Goal: Task Accomplishment & Management: Manage account settings

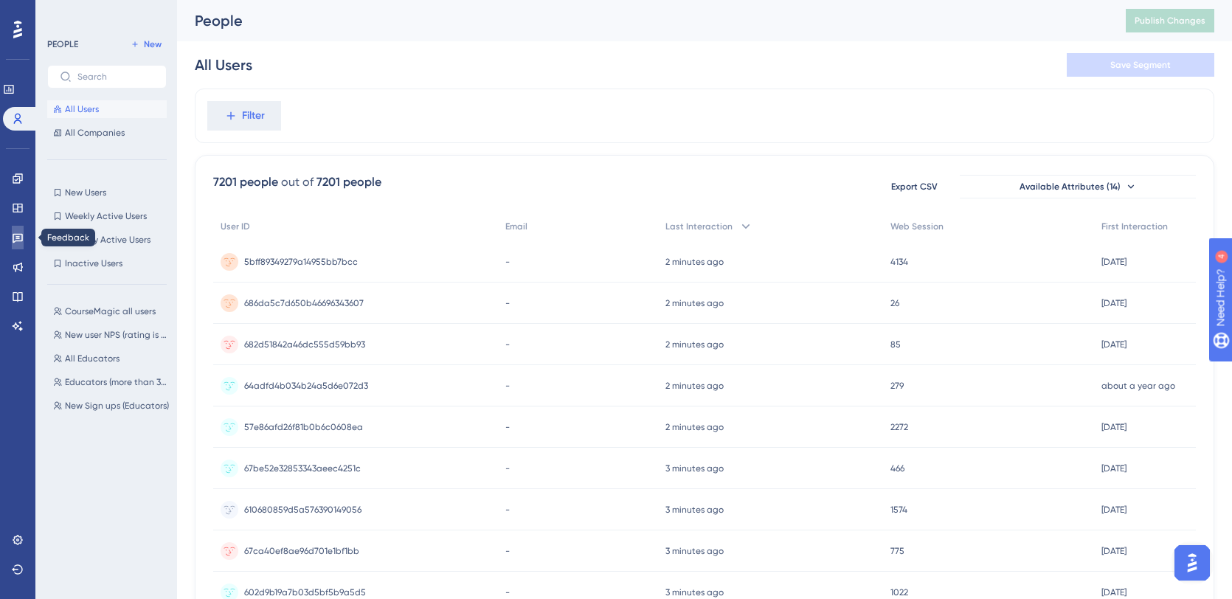
click at [24, 231] on link at bounding box center [18, 238] width 12 height 24
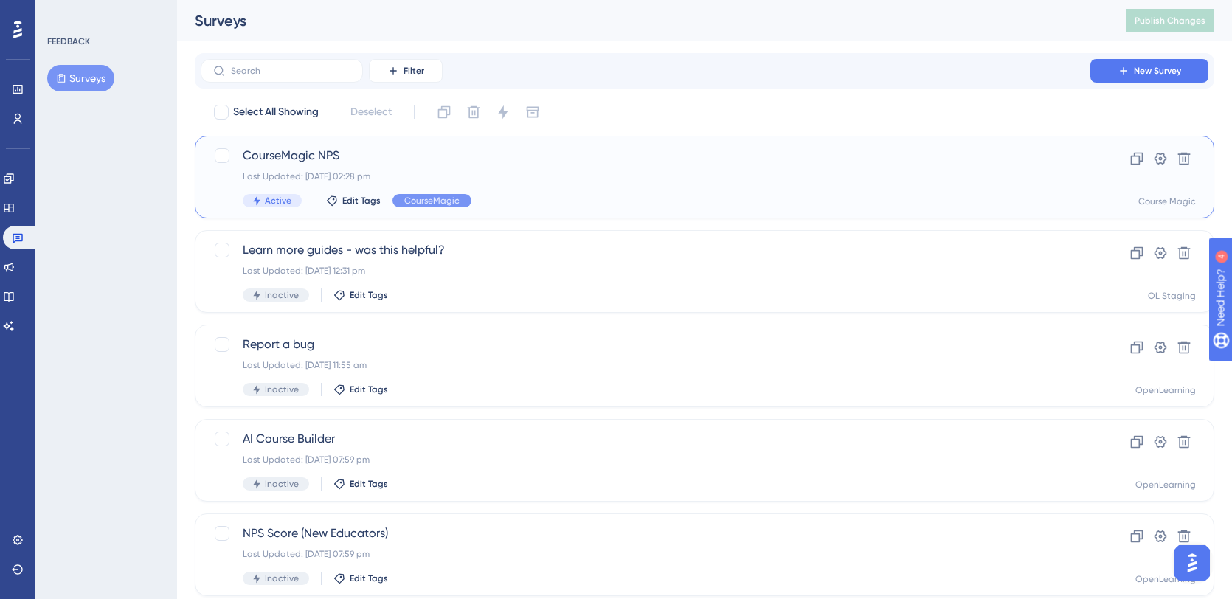
click at [381, 156] on span "CourseMagic NPS" at bounding box center [645, 156] width 805 height 18
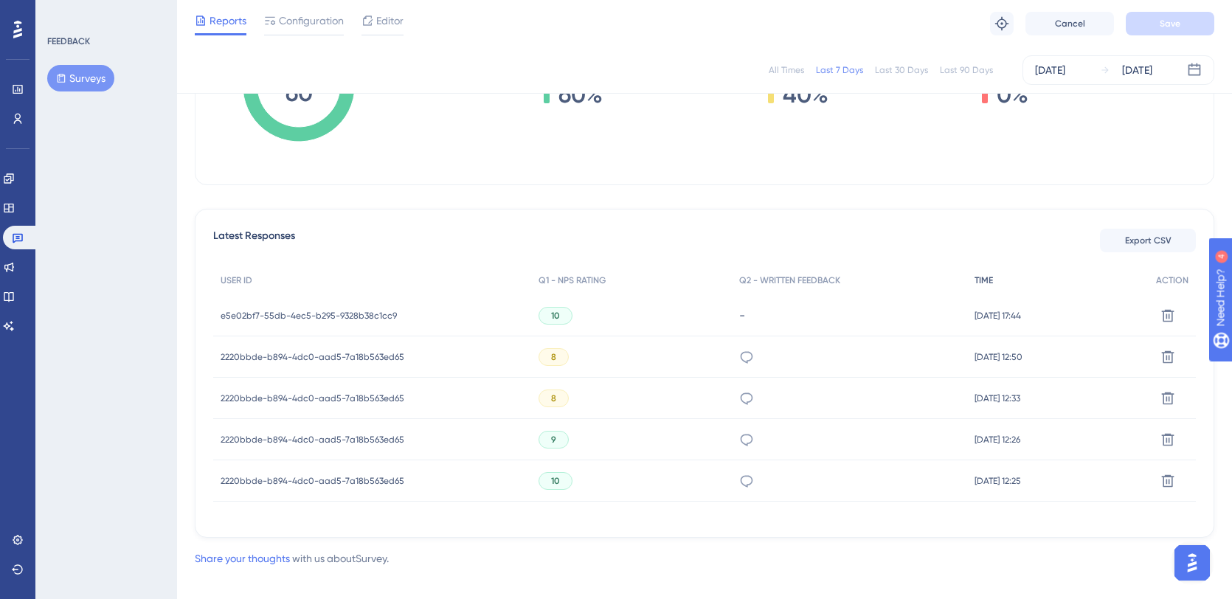
scroll to position [317, 0]
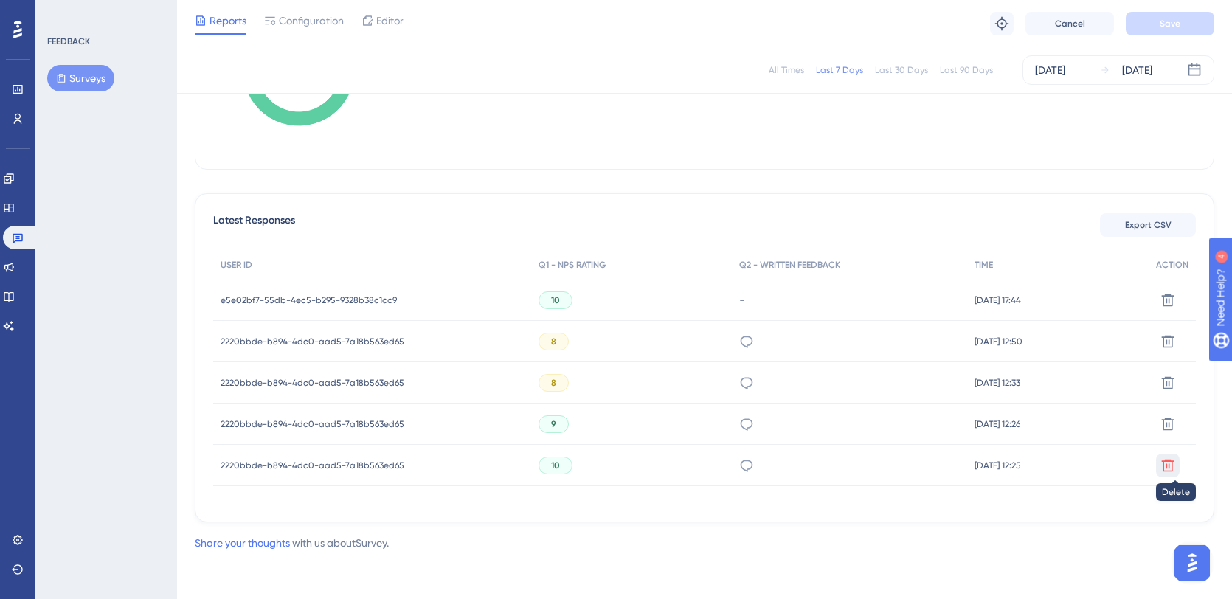
click at [1173, 308] on icon at bounding box center [1167, 300] width 15 height 15
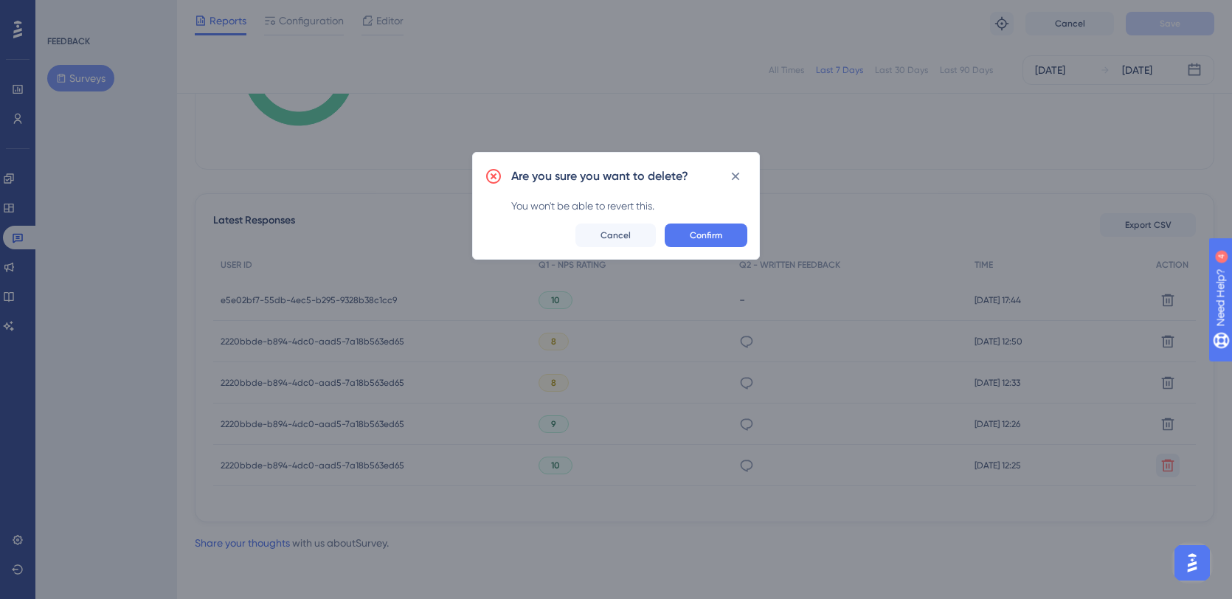
scroll to position [306, 0]
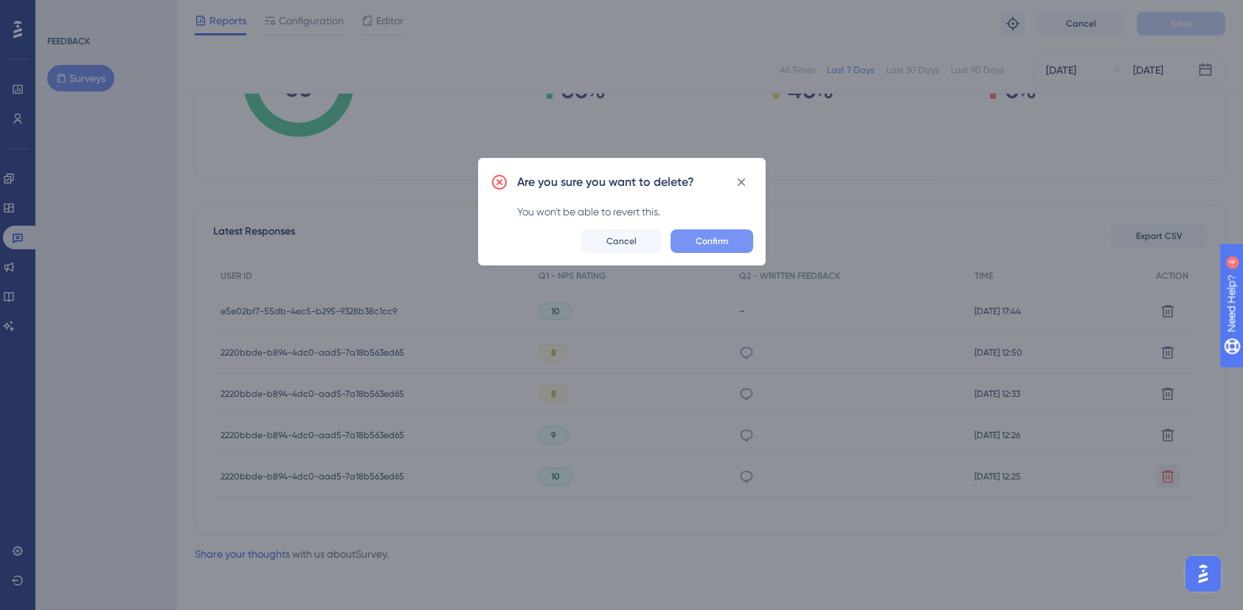
click at [717, 238] on span "Confirm" at bounding box center [712, 241] width 32 height 12
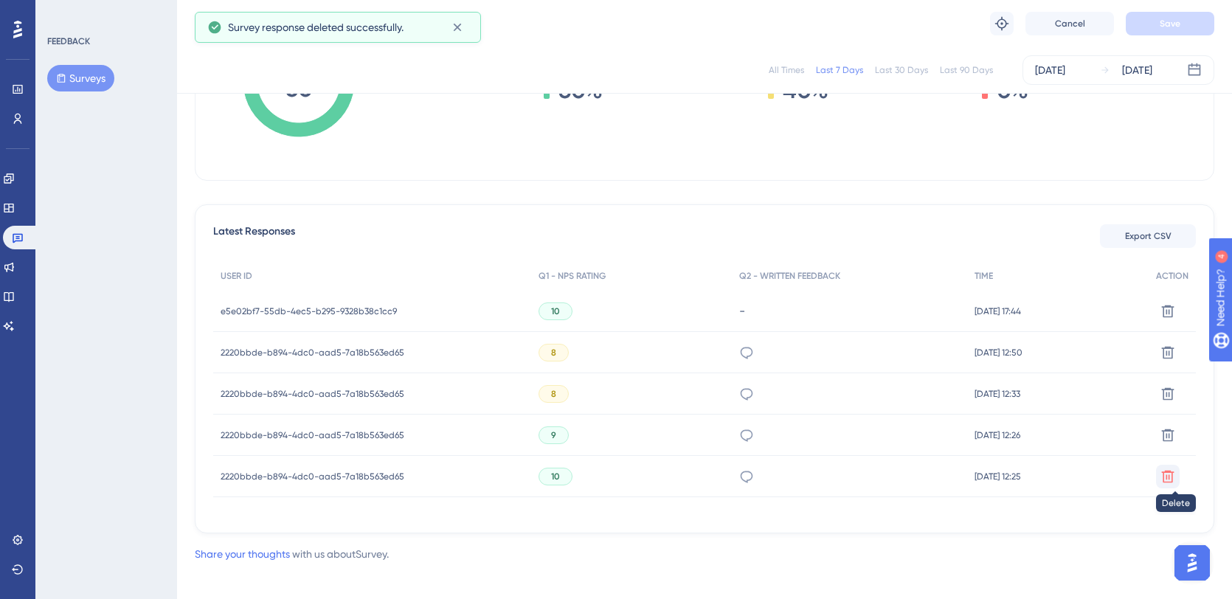
click at [1163, 317] on icon at bounding box center [1168, 311] width 13 height 13
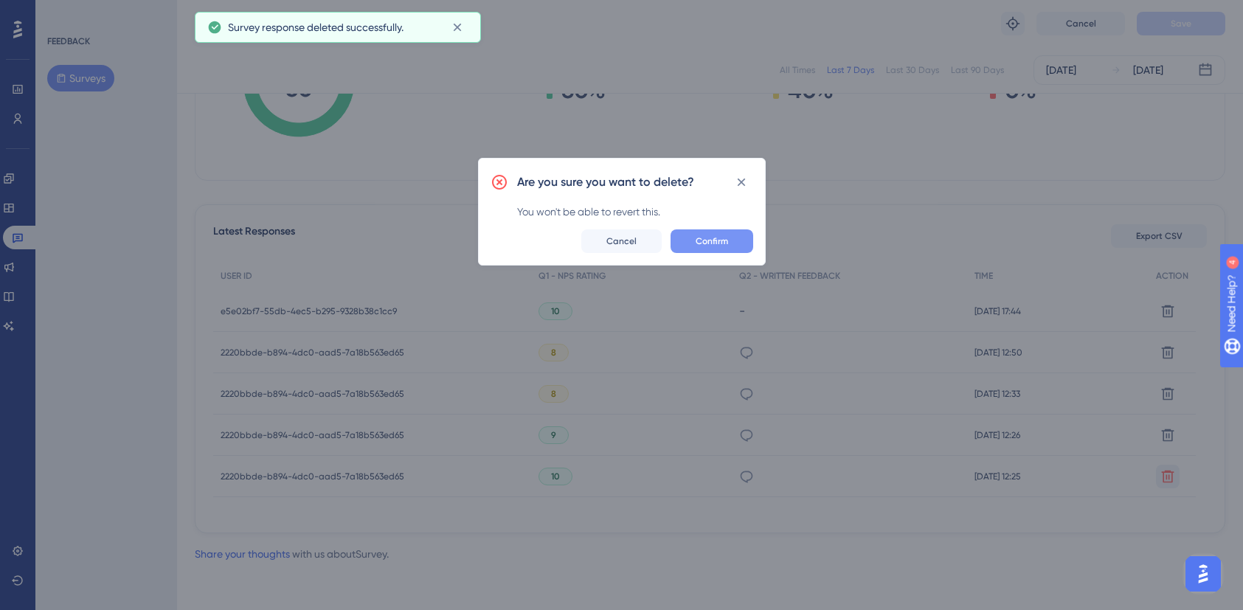
click at [714, 243] on span "Confirm" at bounding box center [712, 241] width 32 height 12
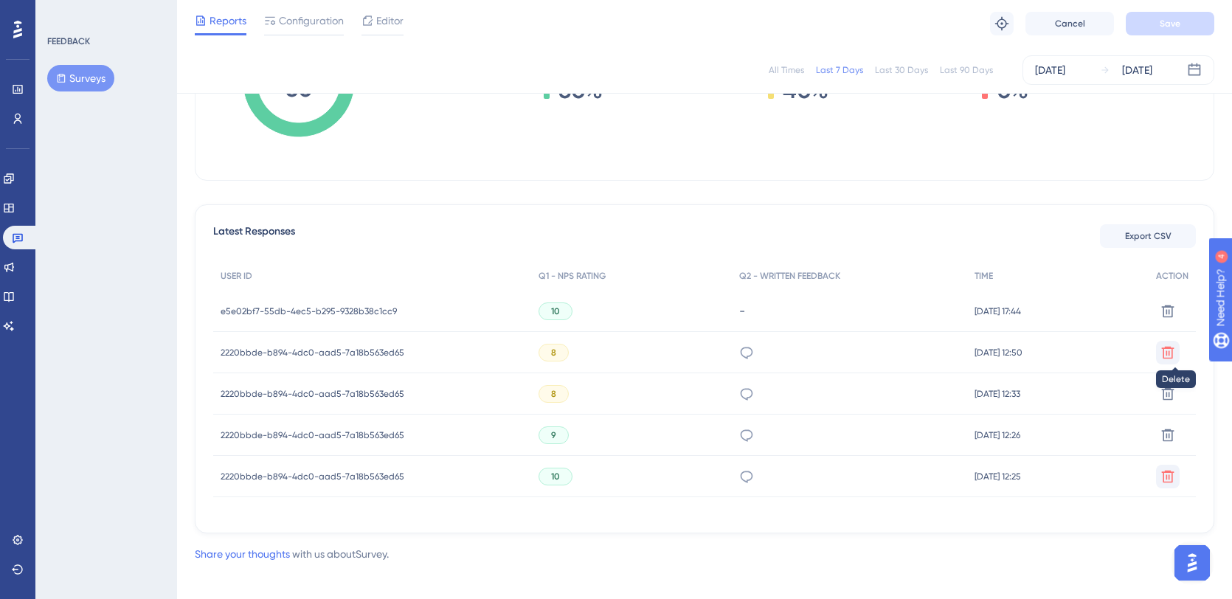
click at [1168, 319] on icon at bounding box center [1167, 311] width 15 height 15
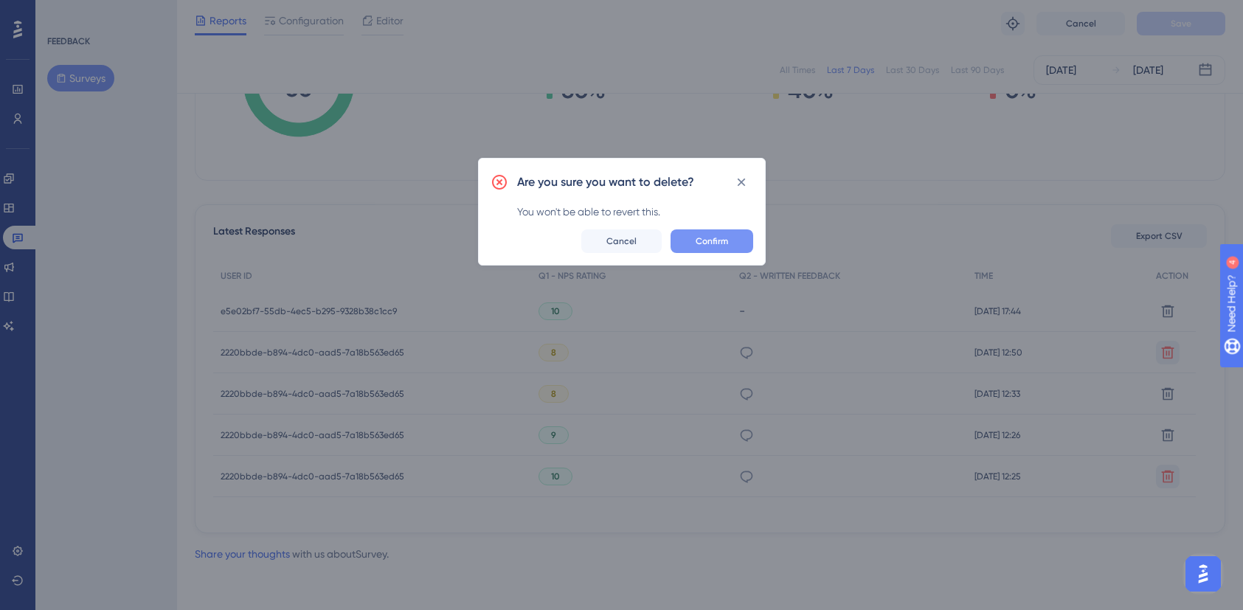
click at [713, 236] on span "Confirm" at bounding box center [712, 241] width 32 height 12
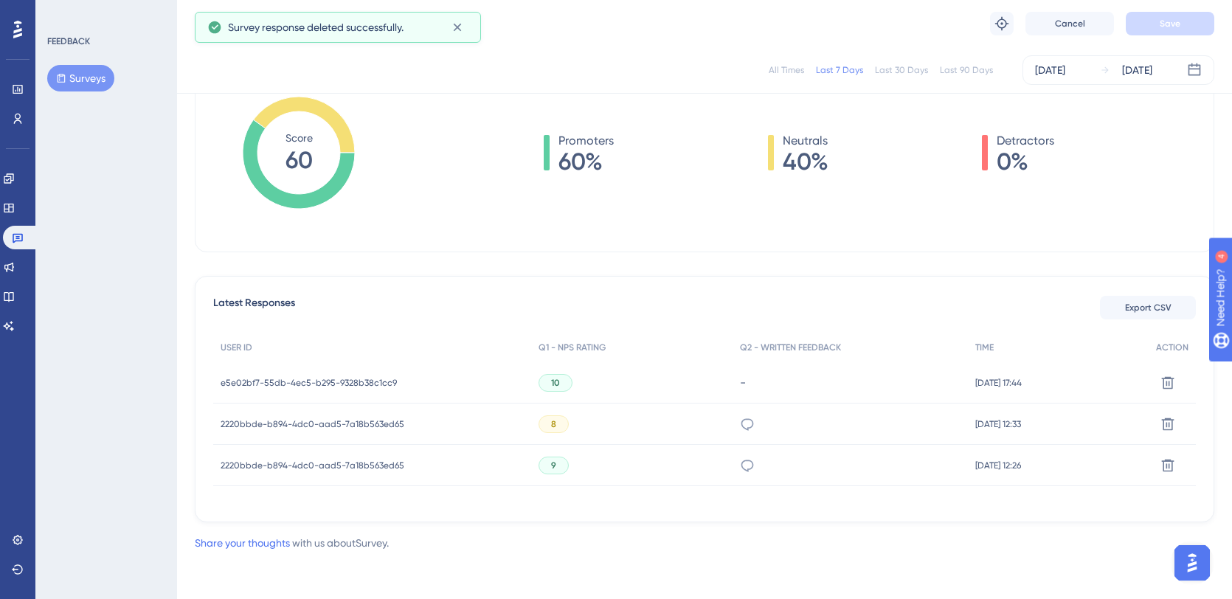
scroll to position [235, 0]
click at [1173, 390] on icon at bounding box center [1167, 382] width 15 height 15
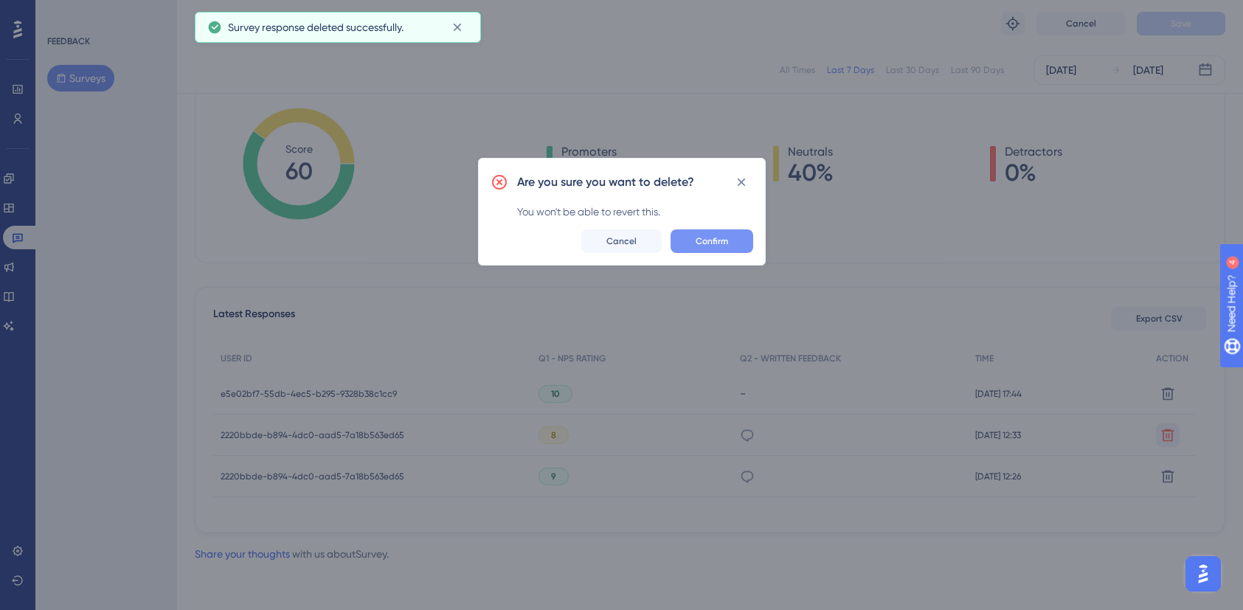
click at [717, 243] on span "Confirm" at bounding box center [712, 241] width 32 height 12
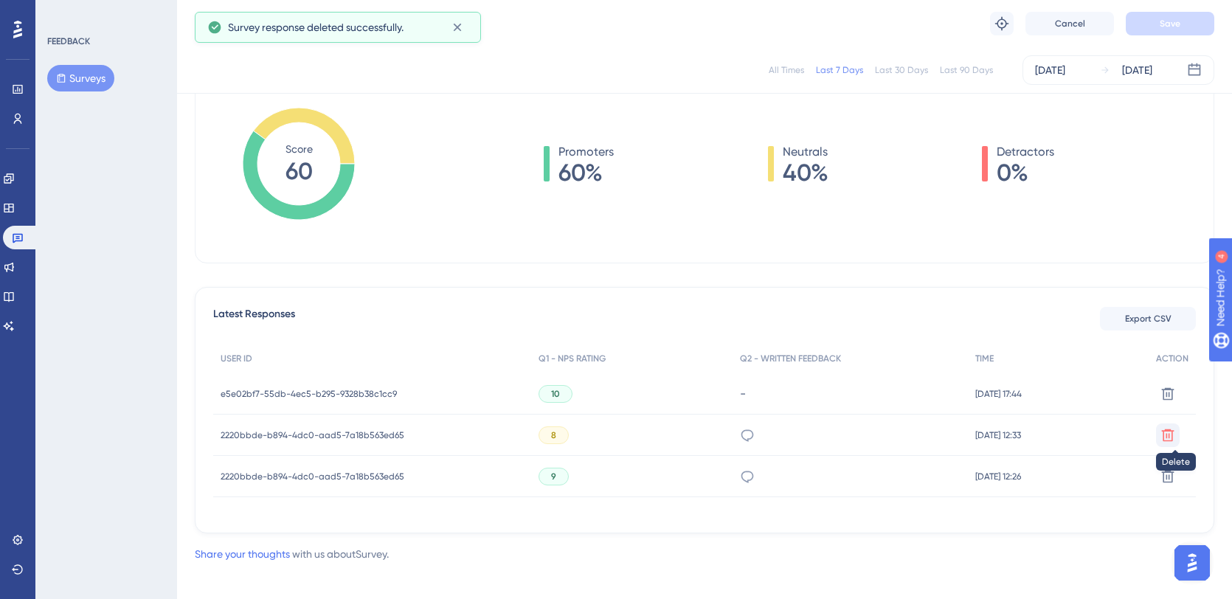
click at [1165, 406] on button at bounding box center [1168, 394] width 24 height 24
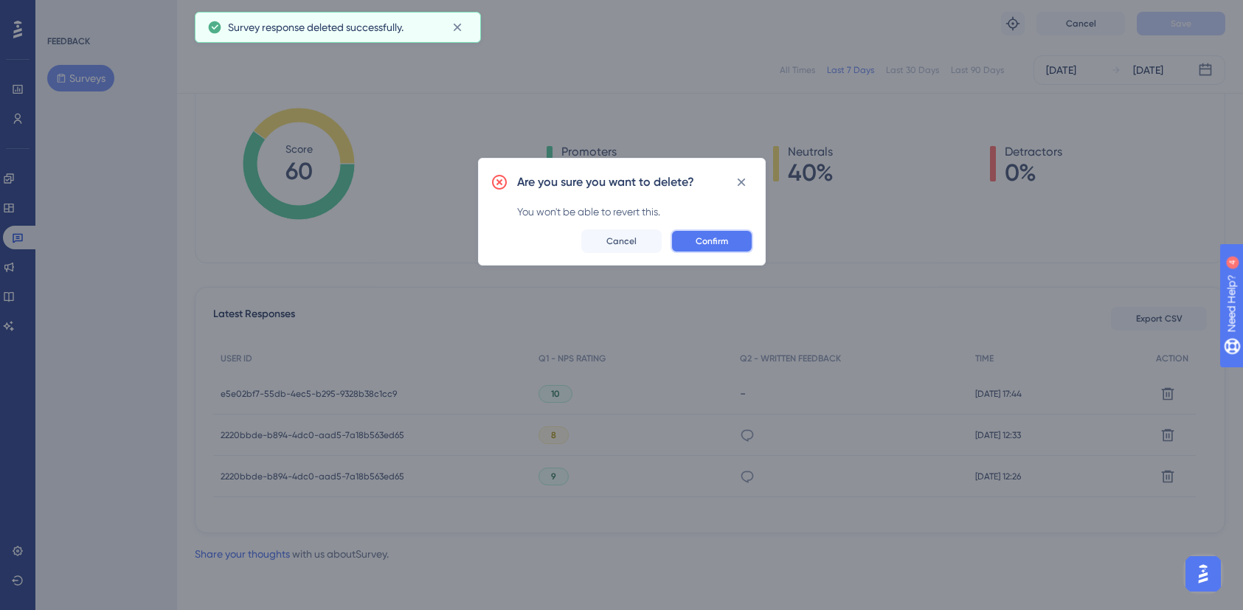
click at [696, 244] on span "Confirm" at bounding box center [712, 241] width 32 height 12
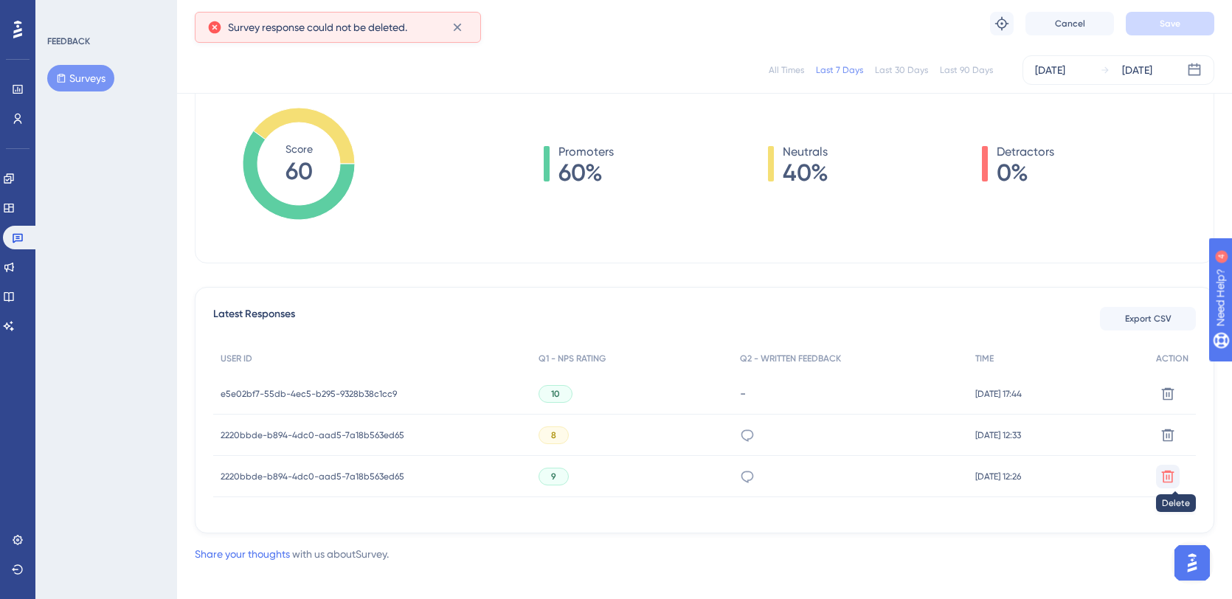
click at [1168, 406] on button at bounding box center [1168, 394] width 24 height 24
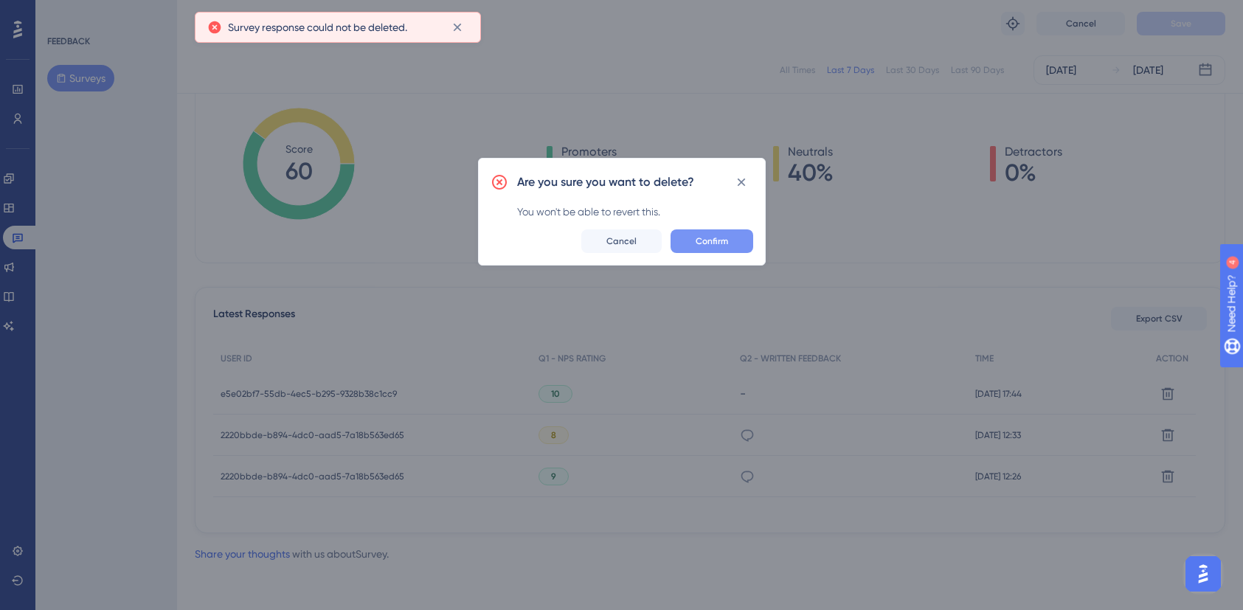
click at [719, 240] on span "Confirm" at bounding box center [712, 241] width 32 height 12
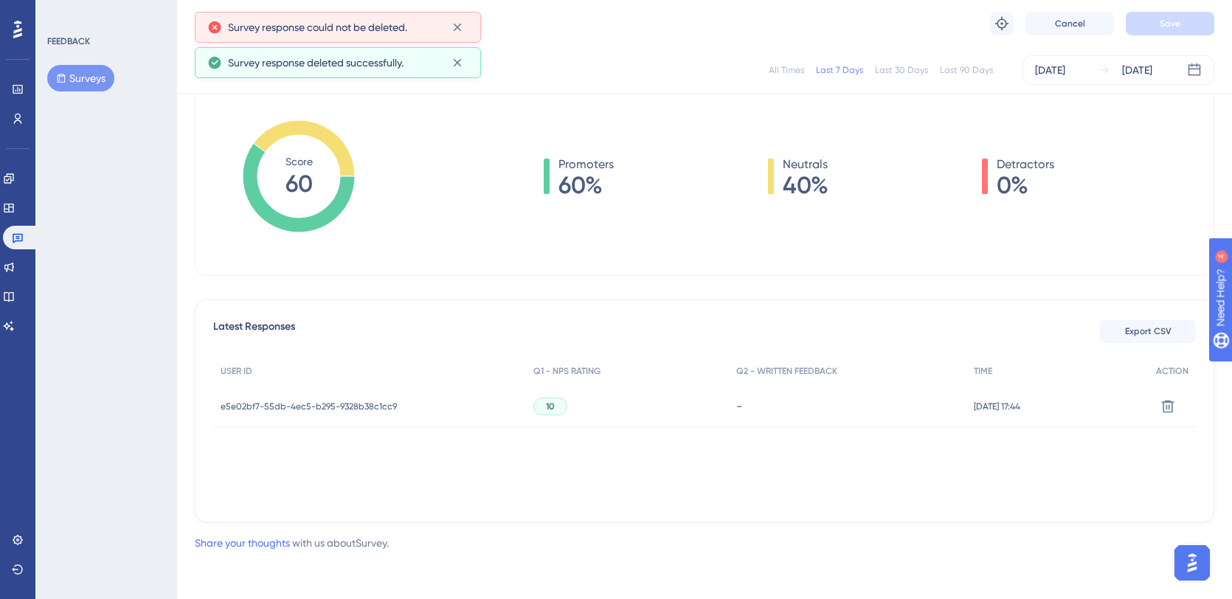
scroll to position [211, 0]
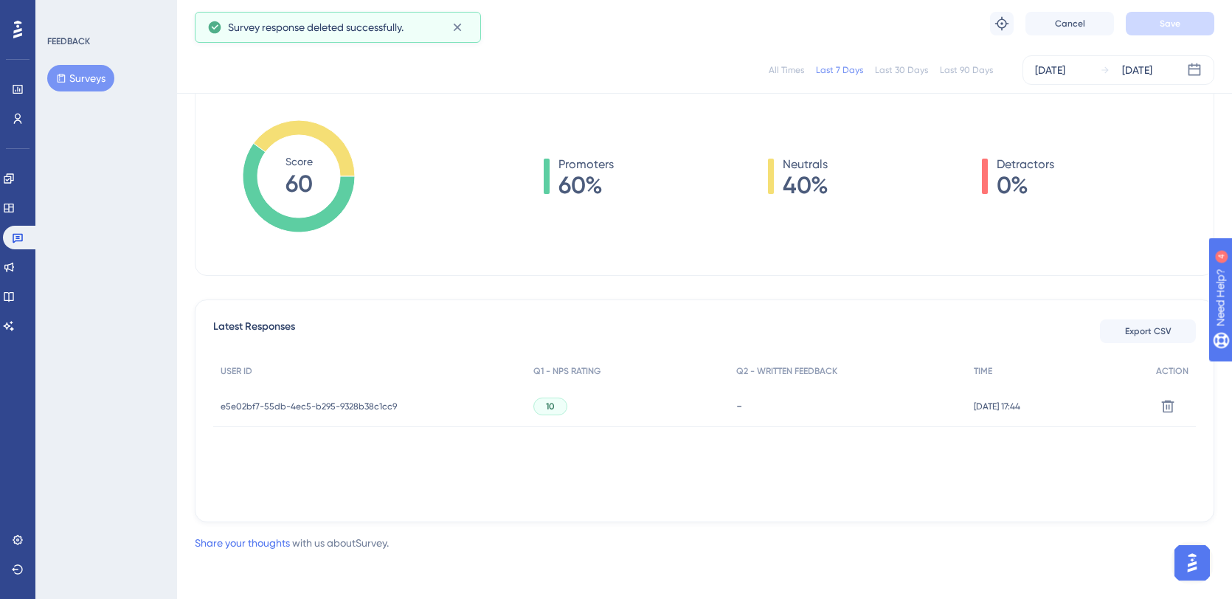
click at [357, 401] on span "e5e02bf7-55db-4ec5-b295-9328b38c1cc9" at bounding box center [309, 407] width 176 height 12
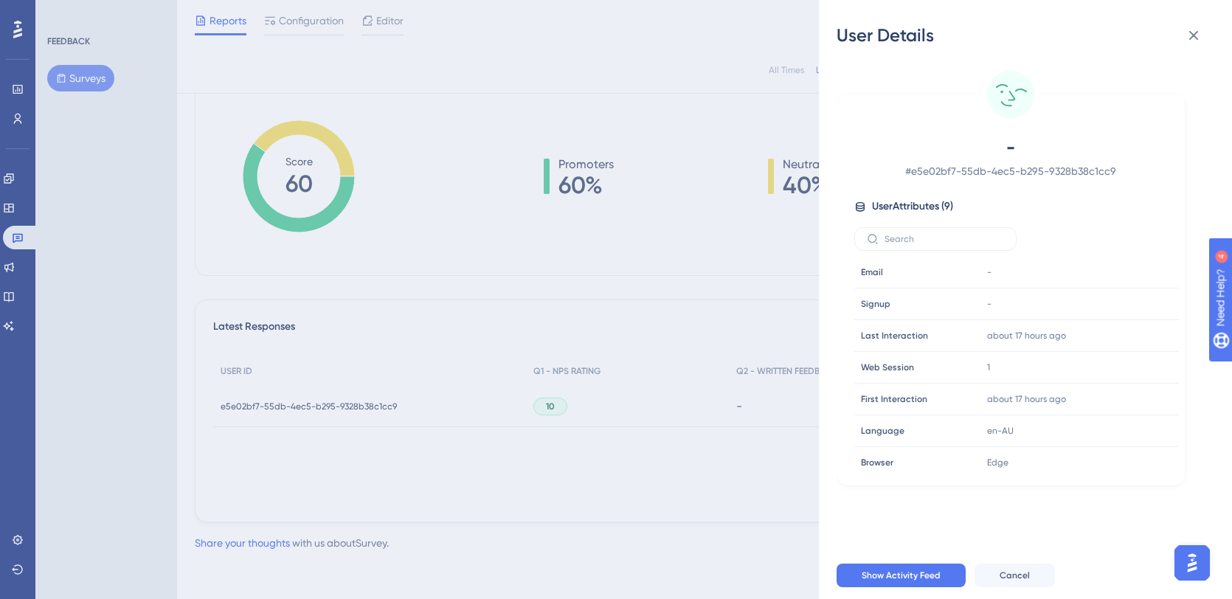
click at [1020, 172] on span "# e5e02bf7-55db-4ec5-b295-9328b38c1cc9" at bounding box center [1011, 171] width 260 height 18
click at [1196, 34] on icon at bounding box center [1194, 36] width 18 height 18
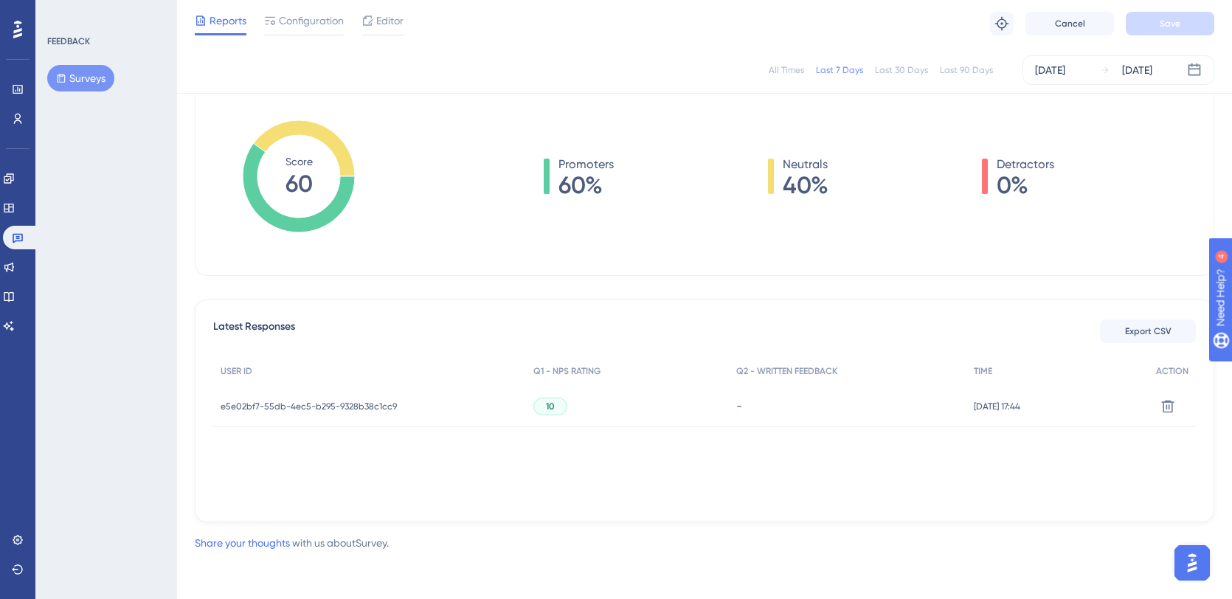
click at [1182, 406] on div "Delete" at bounding box center [1171, 406] width 47 height 41
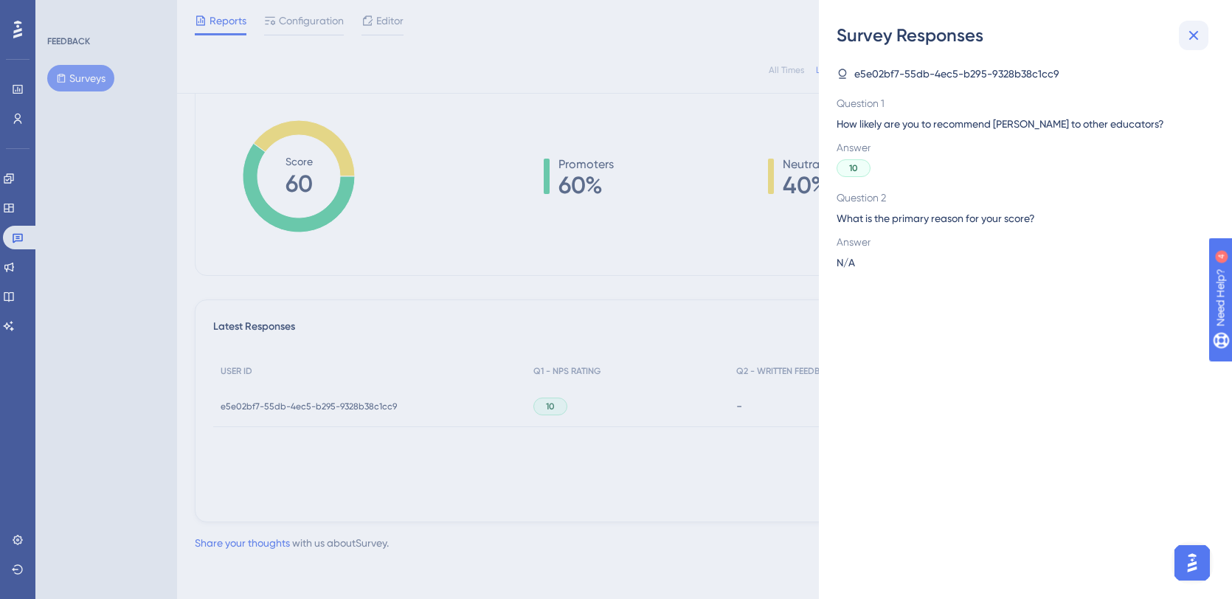
click at [1190, 31] on icon at bounding box center [1194, 36] width 10 height 10
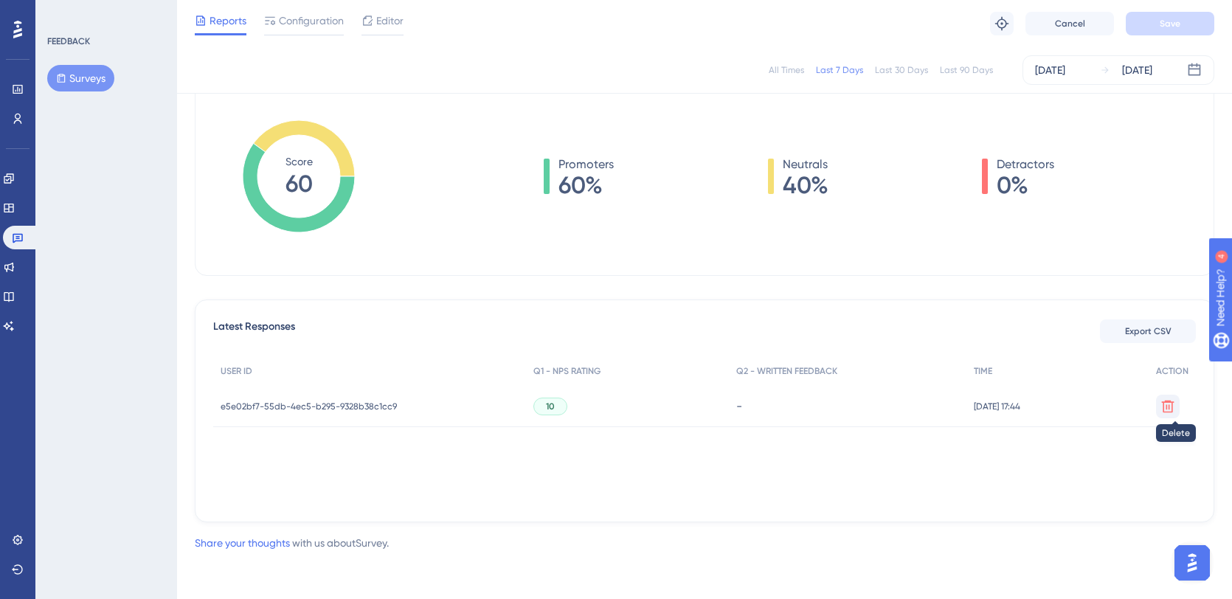
click at [1169, 406] on icon at bounding box center [1168, 406] width 13 height 13
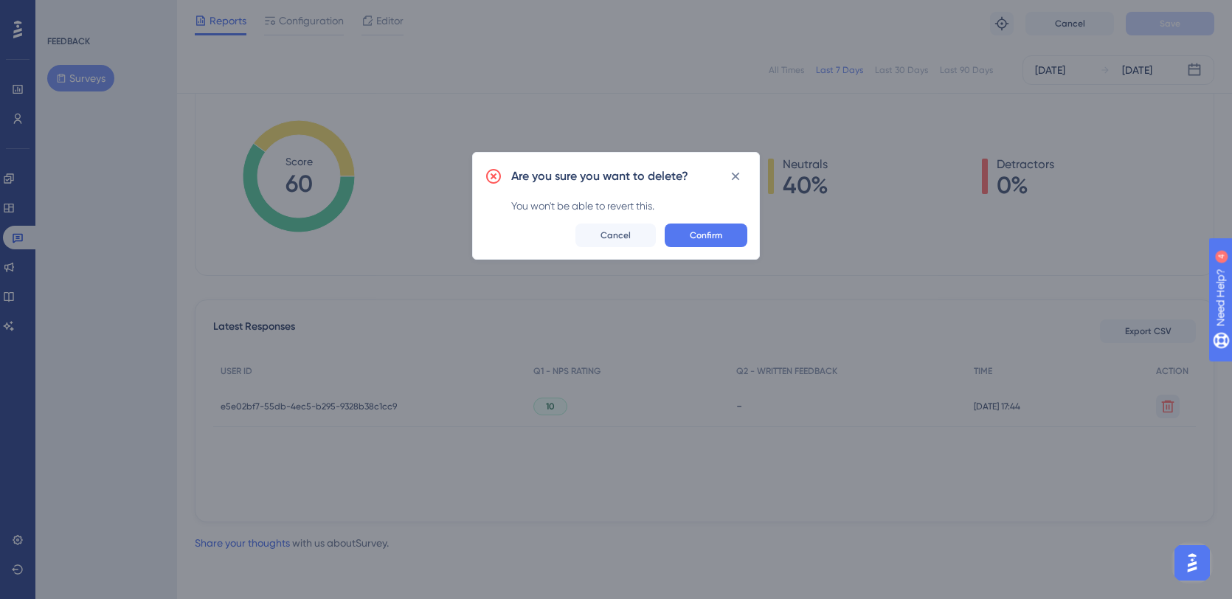
scroll to position [200, 0]
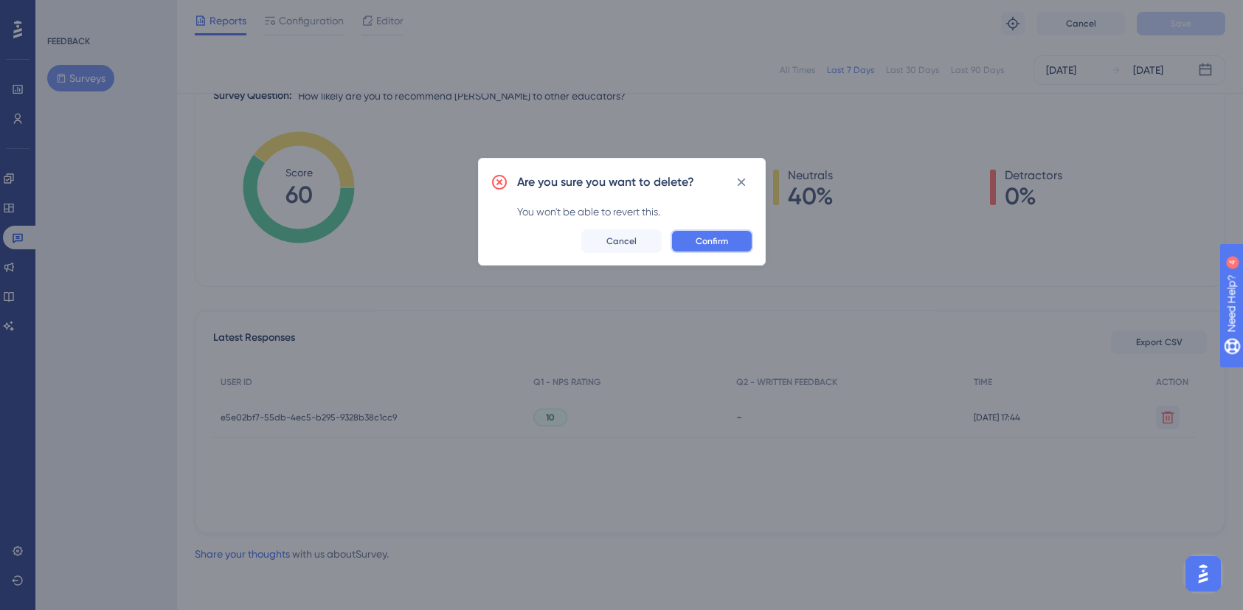
click at [715, 249] on button "Confirm" at bounding box center [711, 241] width 83 height 24
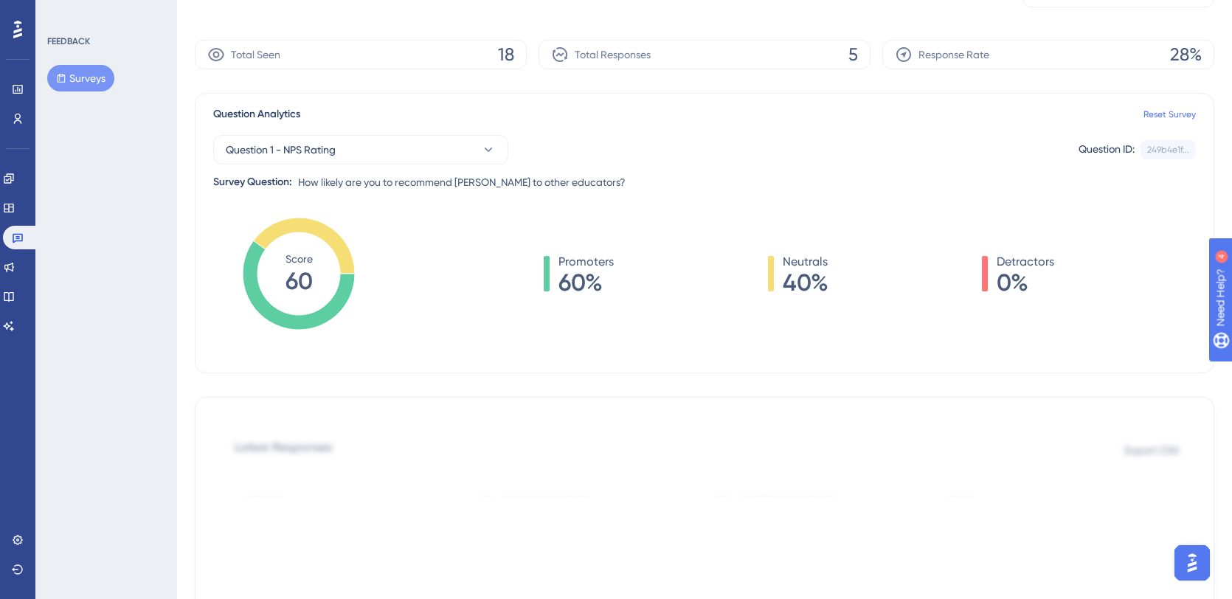
scroll to position [0, 0]
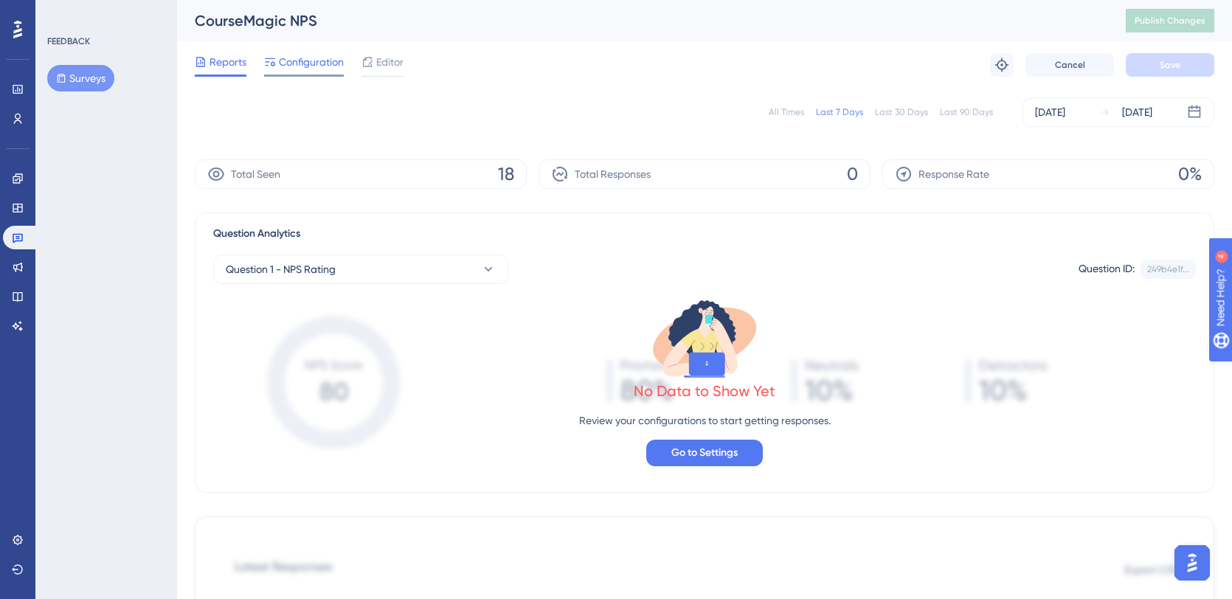
click at [312, 62] on span "Configuration" at bounding box center [311, 62] width 65 height 18
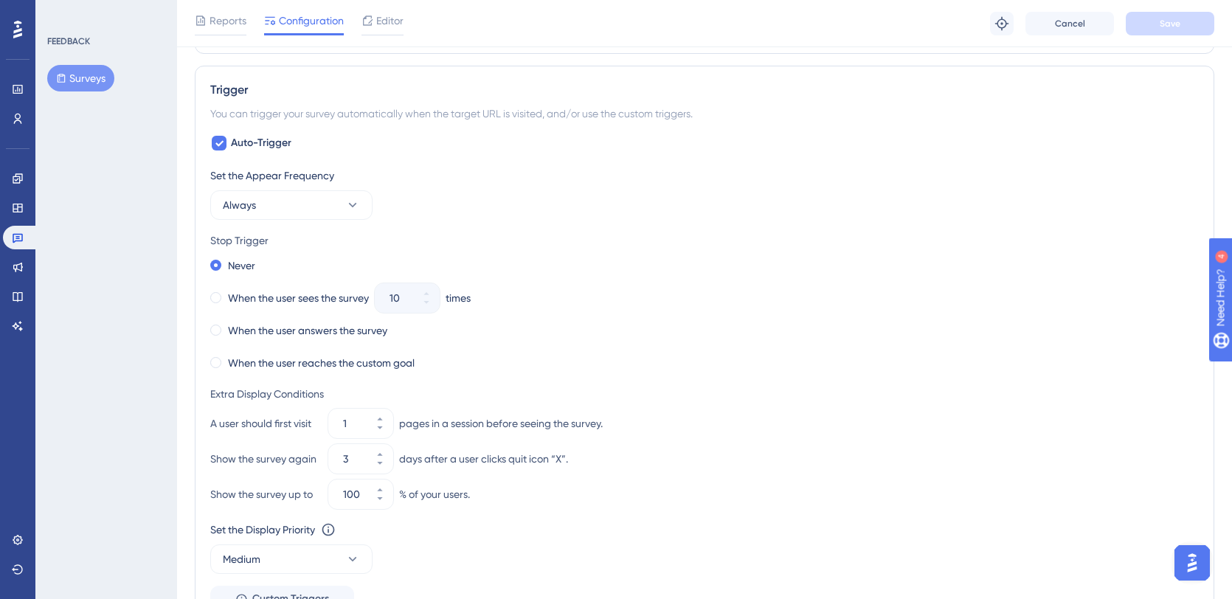
scroll to position [570, 0]
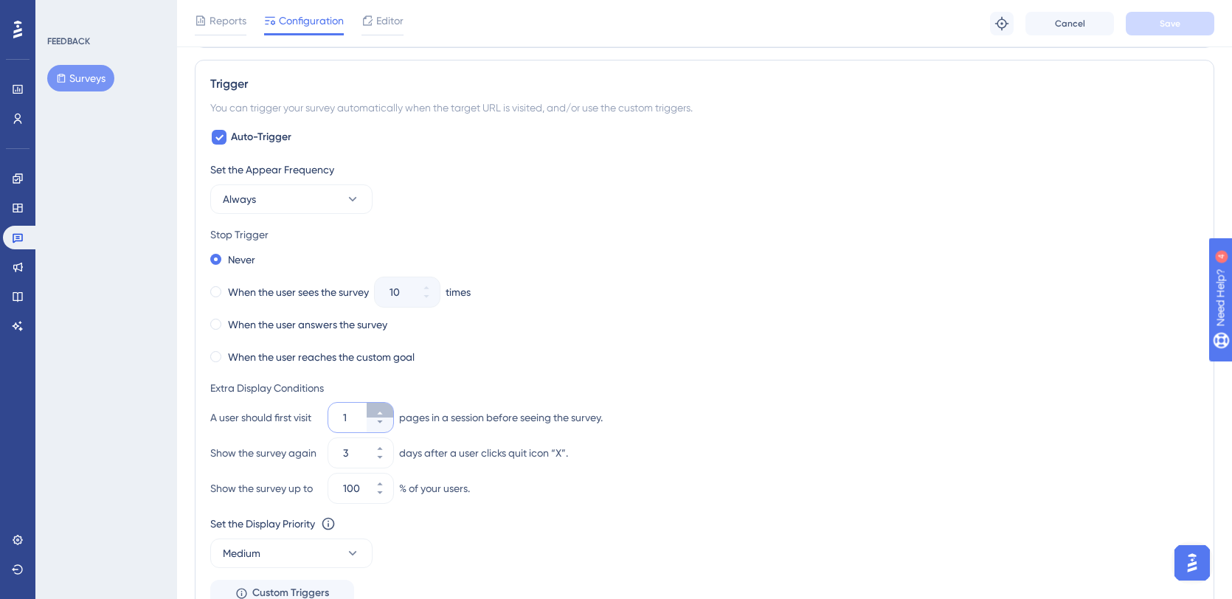
click at [384, 412] on icon at bounding box center [379, 413] width 9 height 9
type input "2"
click at [911, 288] on div "When the user sees the survey 10 times" at bounding box center [704, 292] width 988 height 21
click at [1201, 27] on button "Save" at bounding box center [1170, 24] width 89 height 24
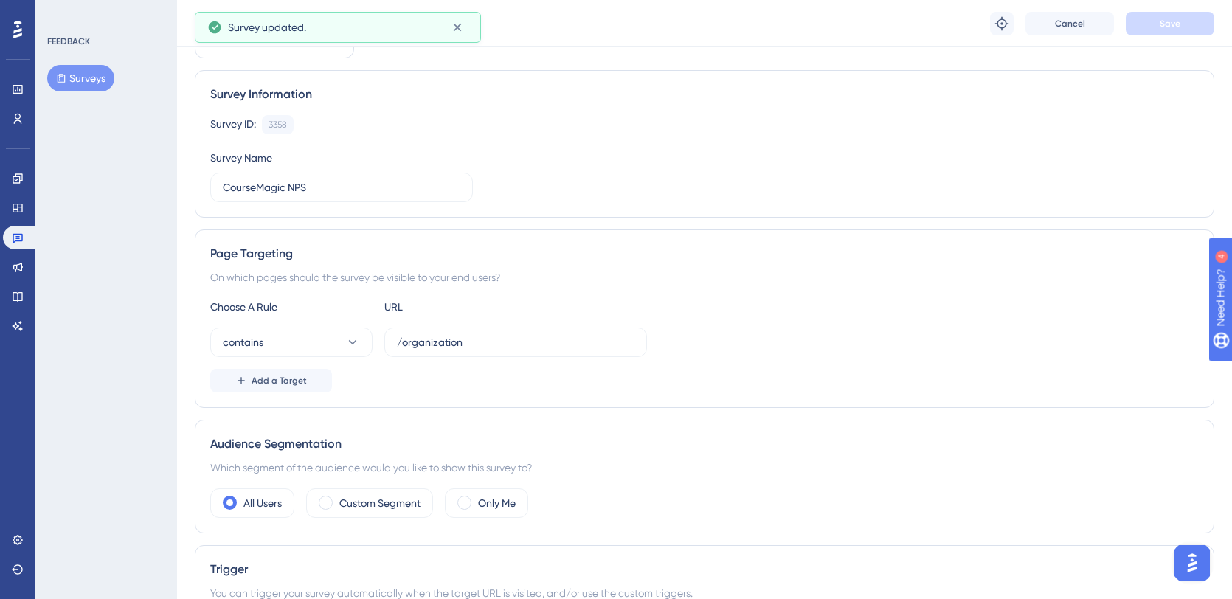
scroll to position [0, 0]
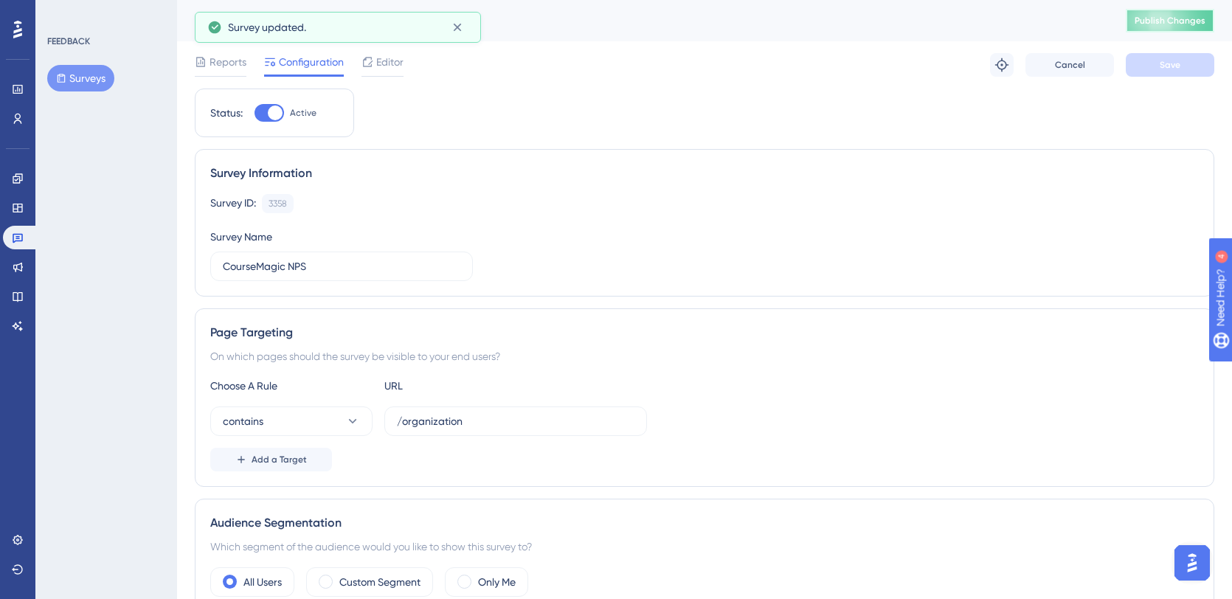
click at [1178, 28] on button "Publish Changes" at bounding box center [1170, 21] width 89 height 24
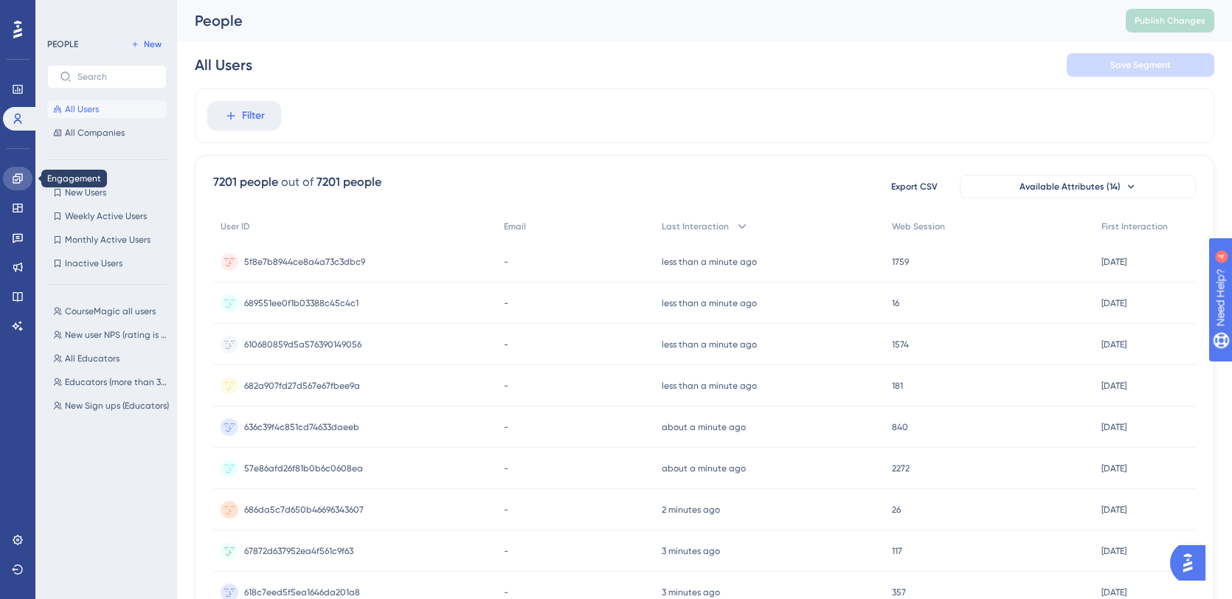
click at [18, 178] on icon at bounding box center [18, 179] width 12 height 12
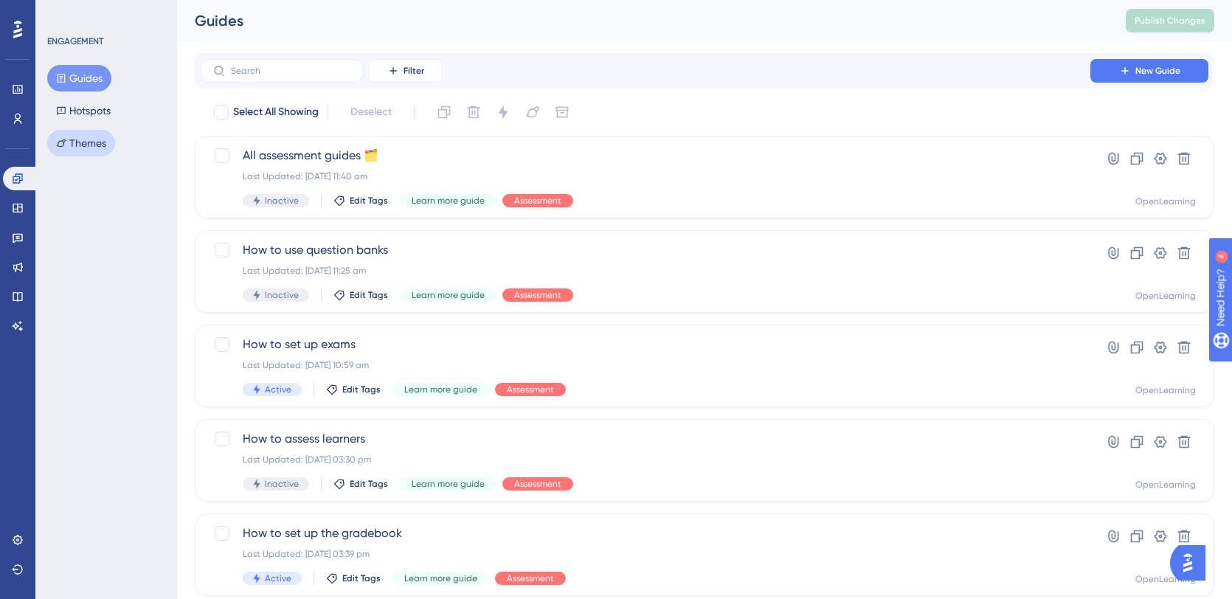
click at [85, 148] on button "Themes" at bounding box center [81, 143] width 68 height 27
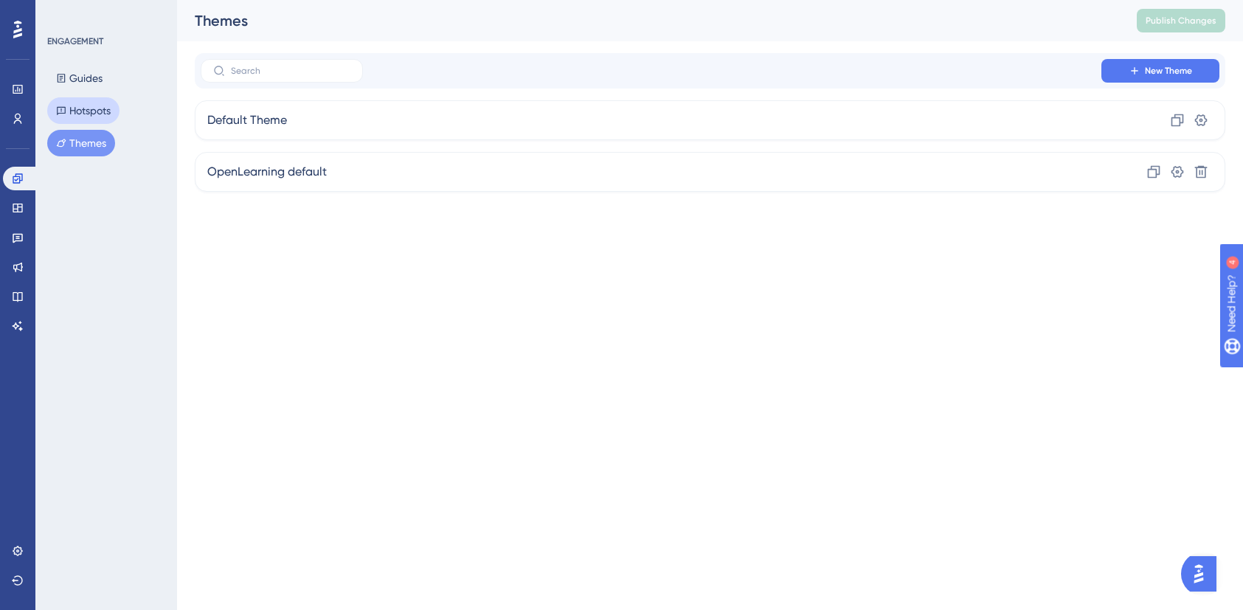
click at [94, 106] on button "Hotspots" at bounding box center [83, 110] width 72 height 27
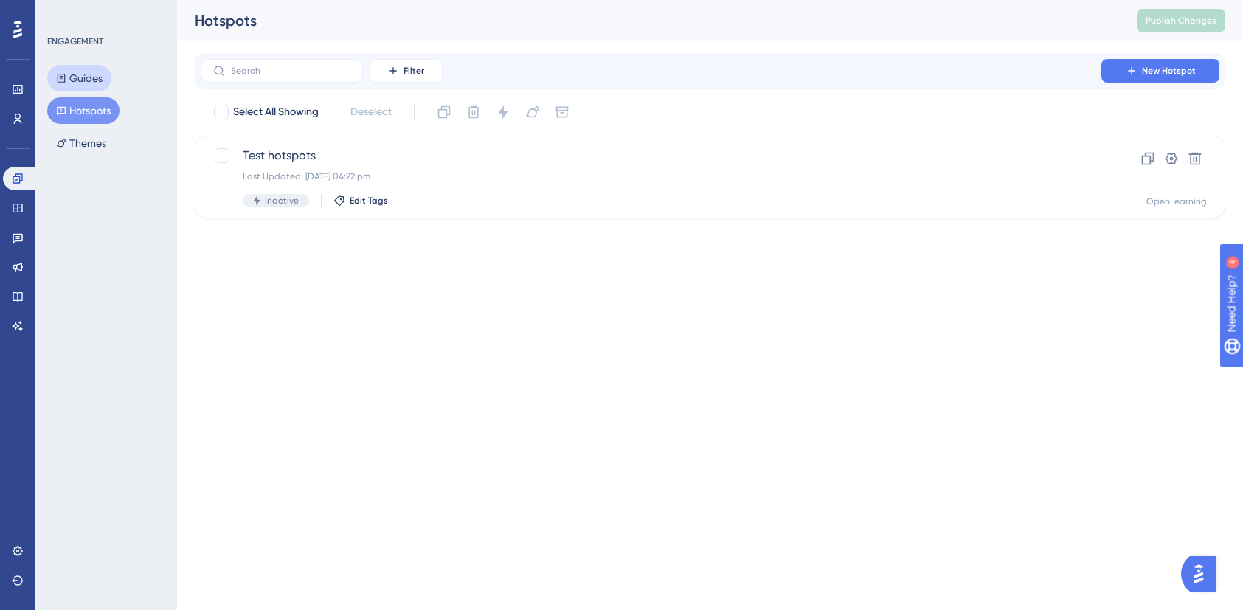
click at [90, 77] on button "Guides" at bounding box center [79, 78] width 64 height 27
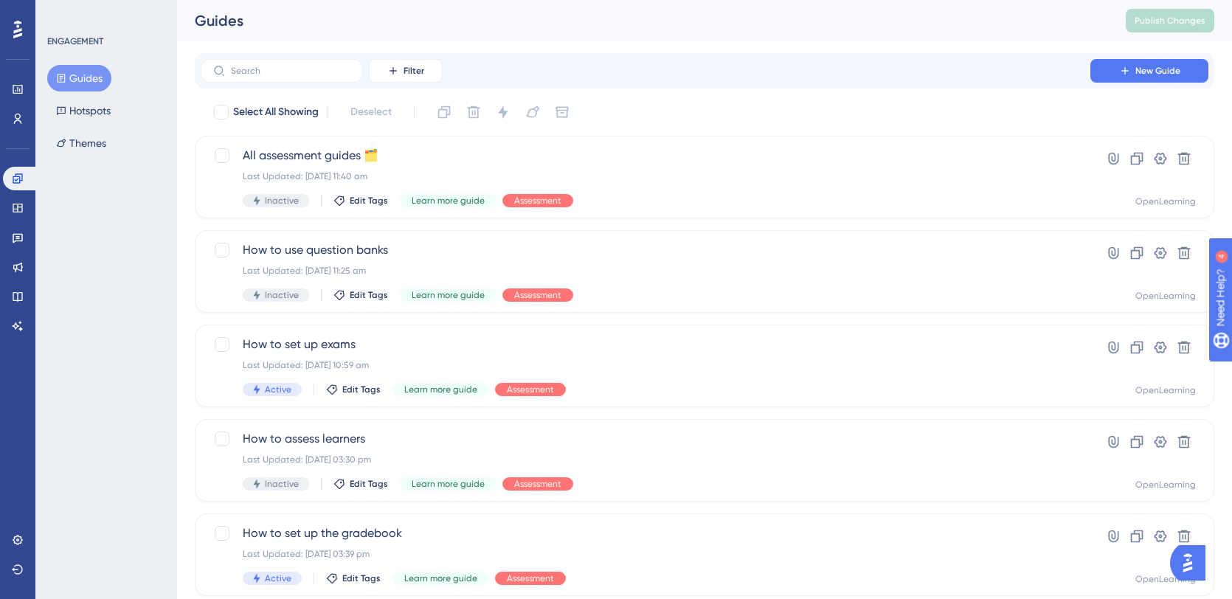
scroll to position [3, 0]
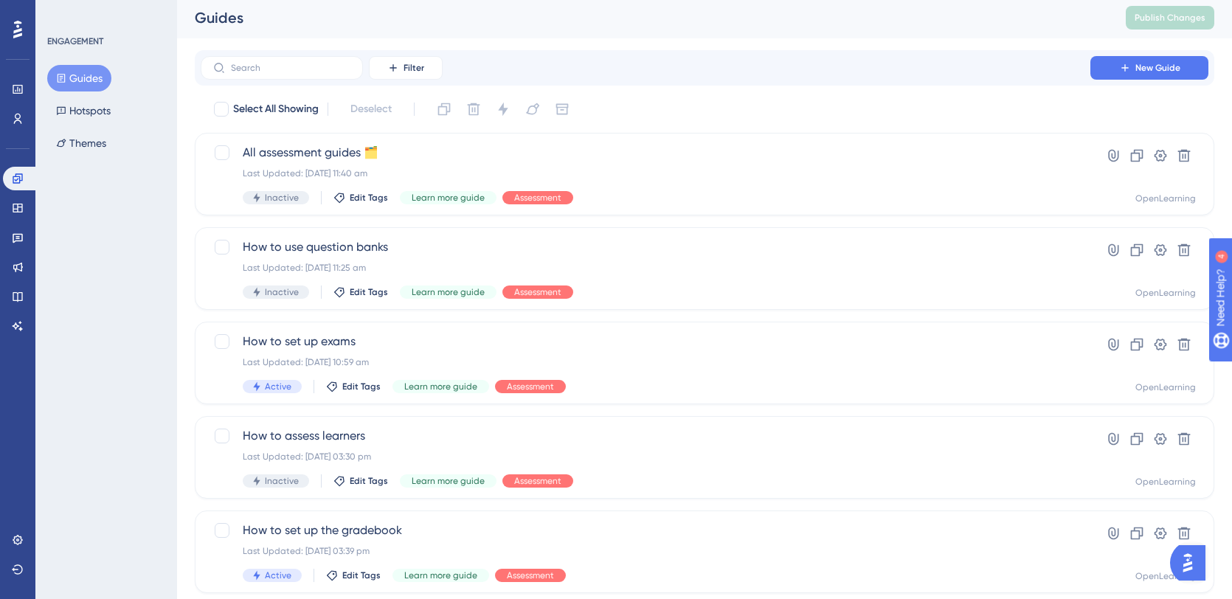
click at [18, 27] on icon at bounding box center [17, 30] width 9 height 18
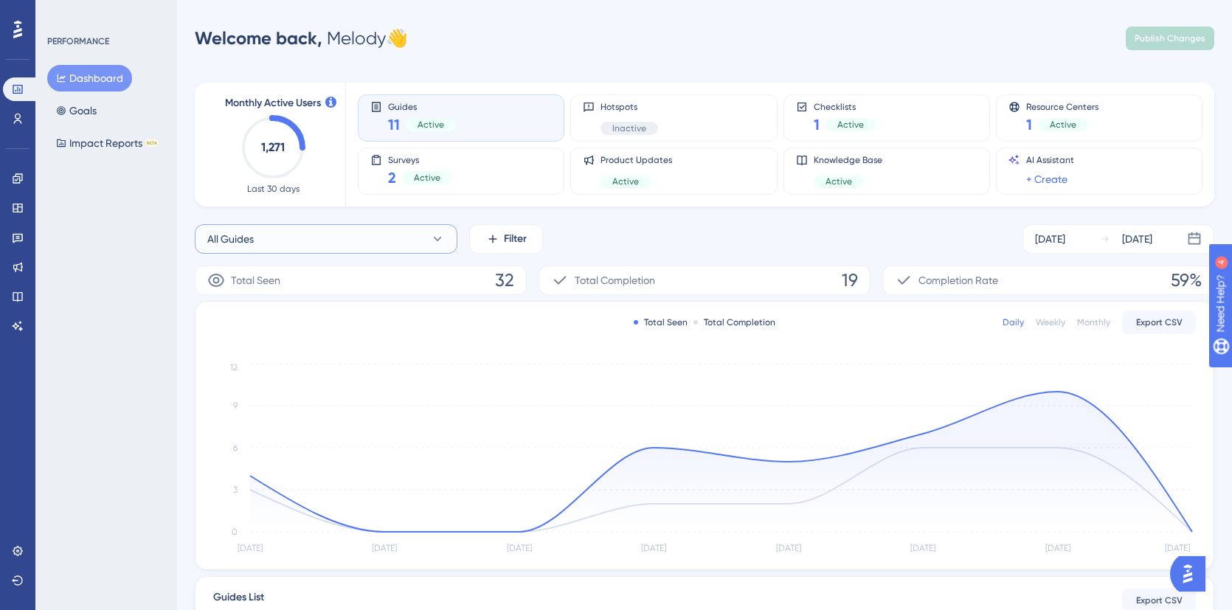
click at [353, 239] on button "All Guides" at bounding box center [326, 239] width 263 height 30
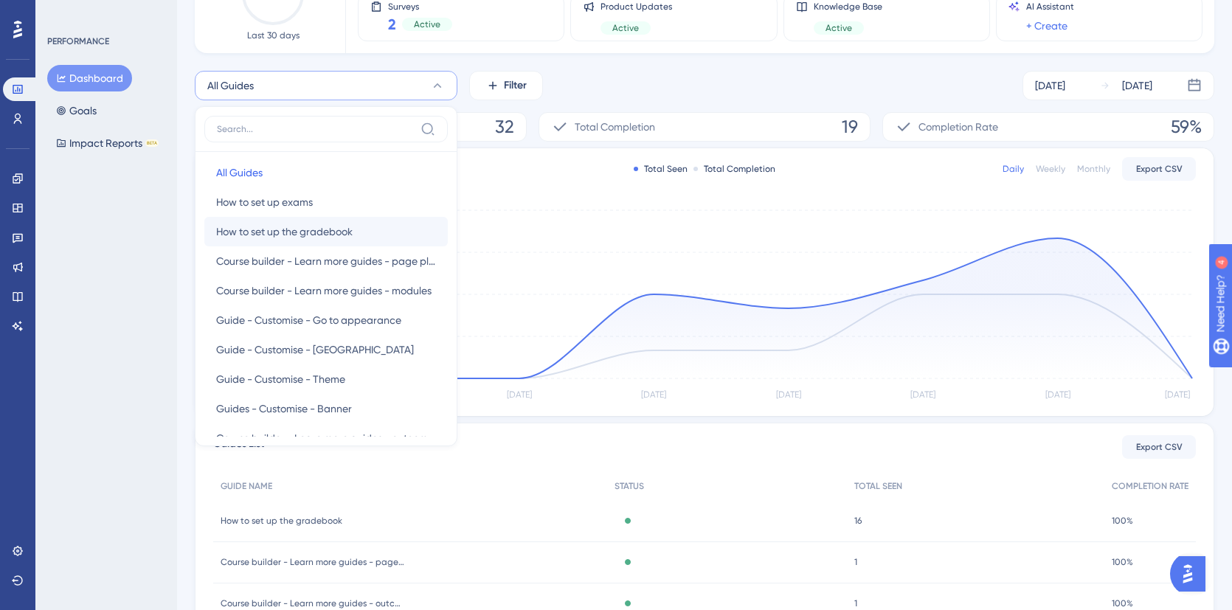
scroll to position [160, 0]
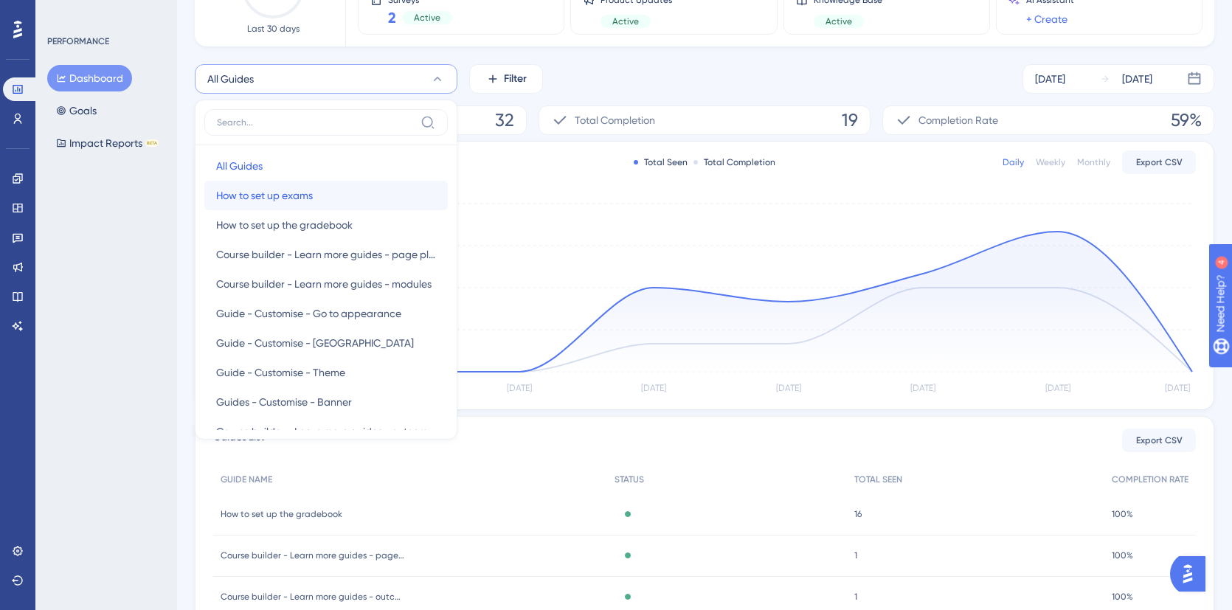
click at [320, 199] on button "How to set up exams How to set up exams" at bounding box center [325, 196] width 243 height 30
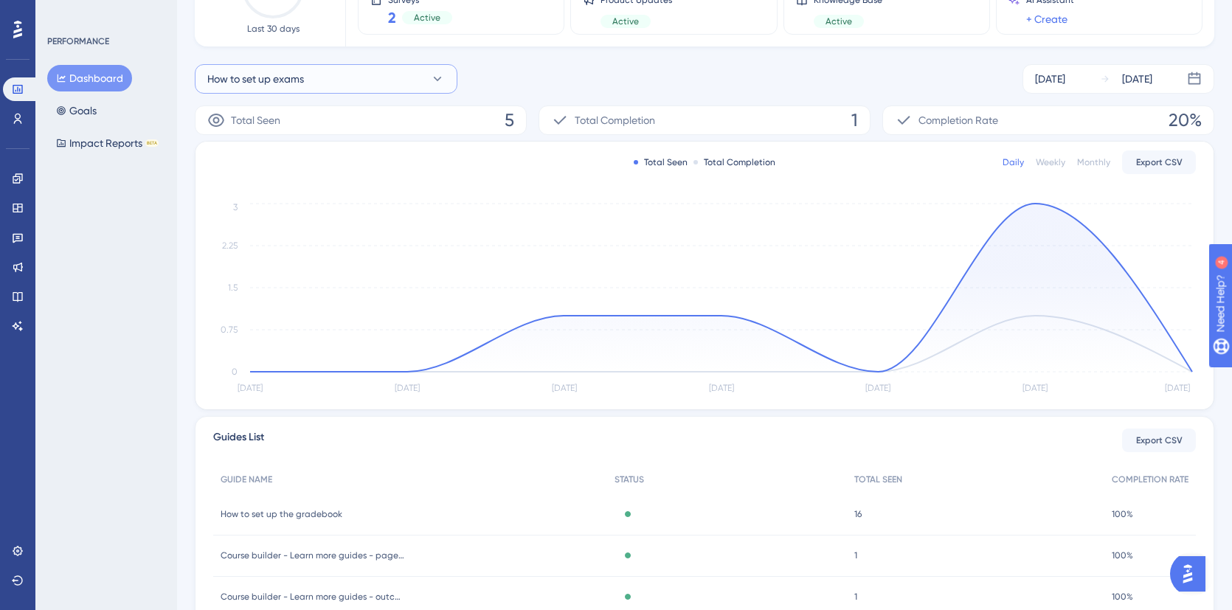
click at [407, 76] on button "How to set up exams" at bounding box center [326, 79] width 263 height 30
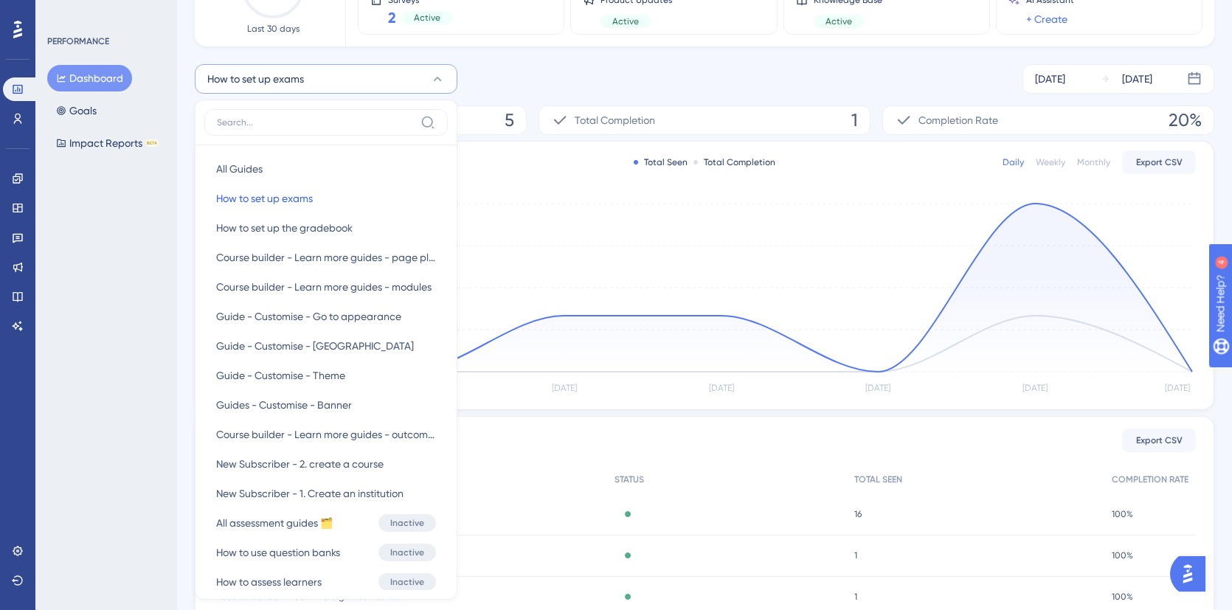
scroll to position [201, 0]
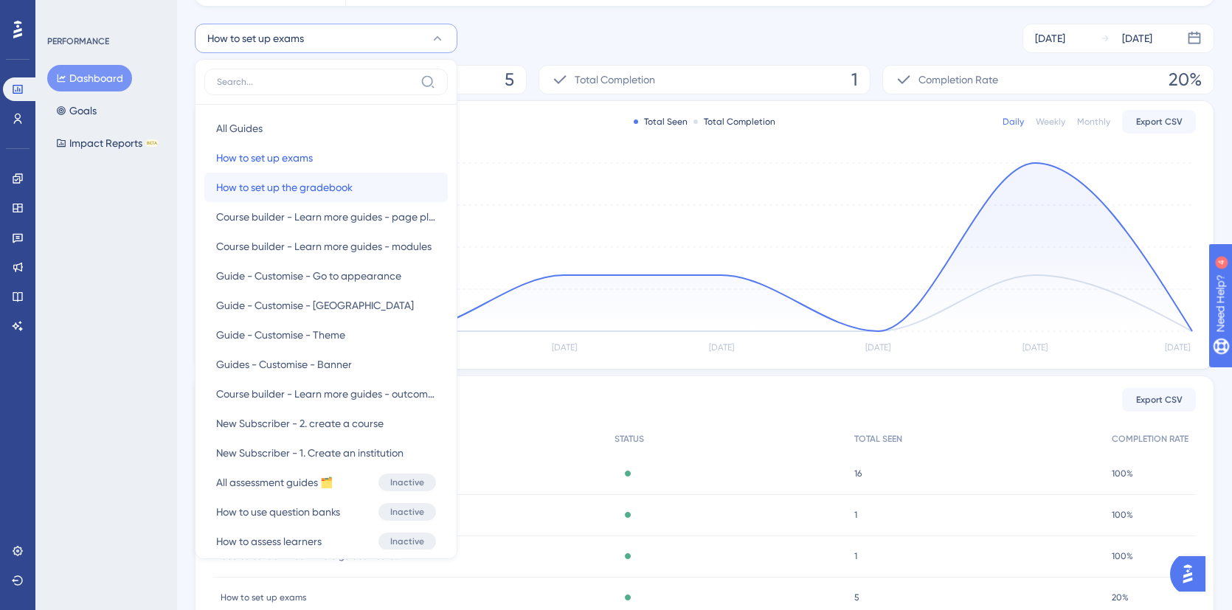
click at [304, 186] on span "How to set up the gradebook" at bounding box center [284, 188] width 136 height 18
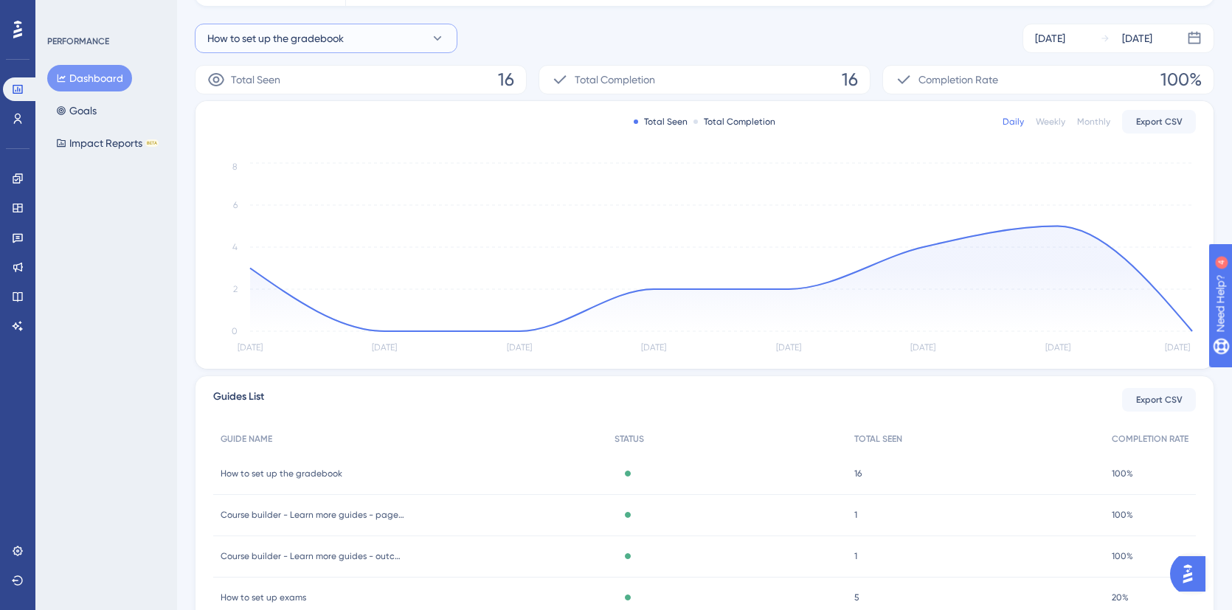
click at [430, 35] on icon at bounding box center [437, 38] width 15 height 15
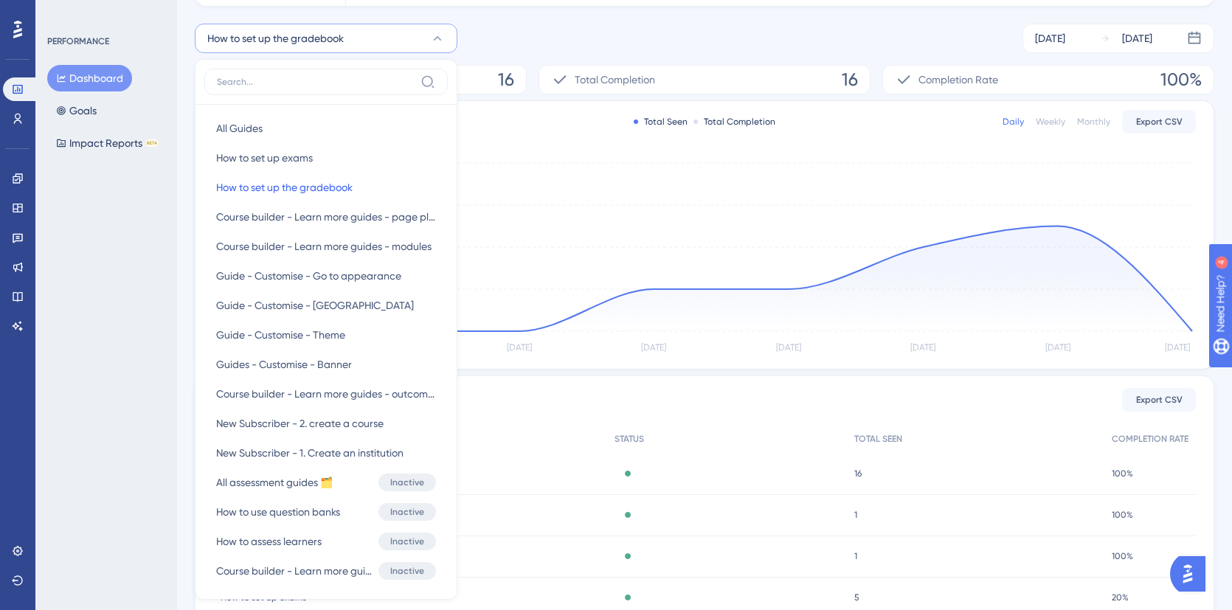
scroll to position [221, 0]
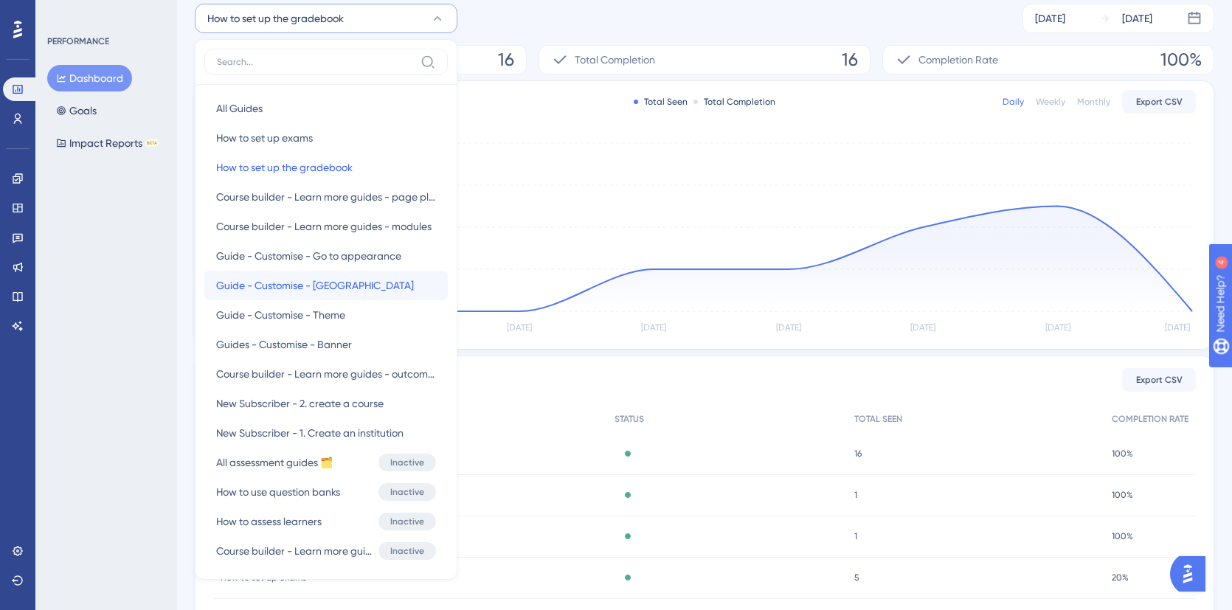
click at [331, 285] on span "Guide - Customise - [GEOGRAPHIC_DATA]" at bounding box center [315, 286] width 198 height 18
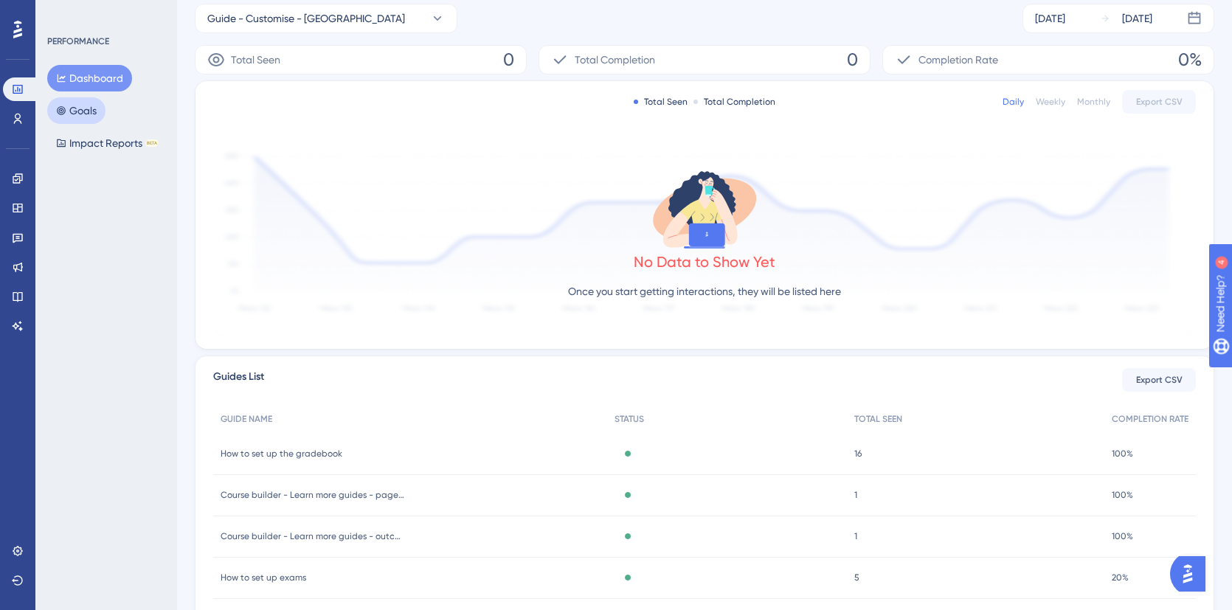
click at [73, 113] on button "Goals" at bounding box center [76, 110] width 58 height 27
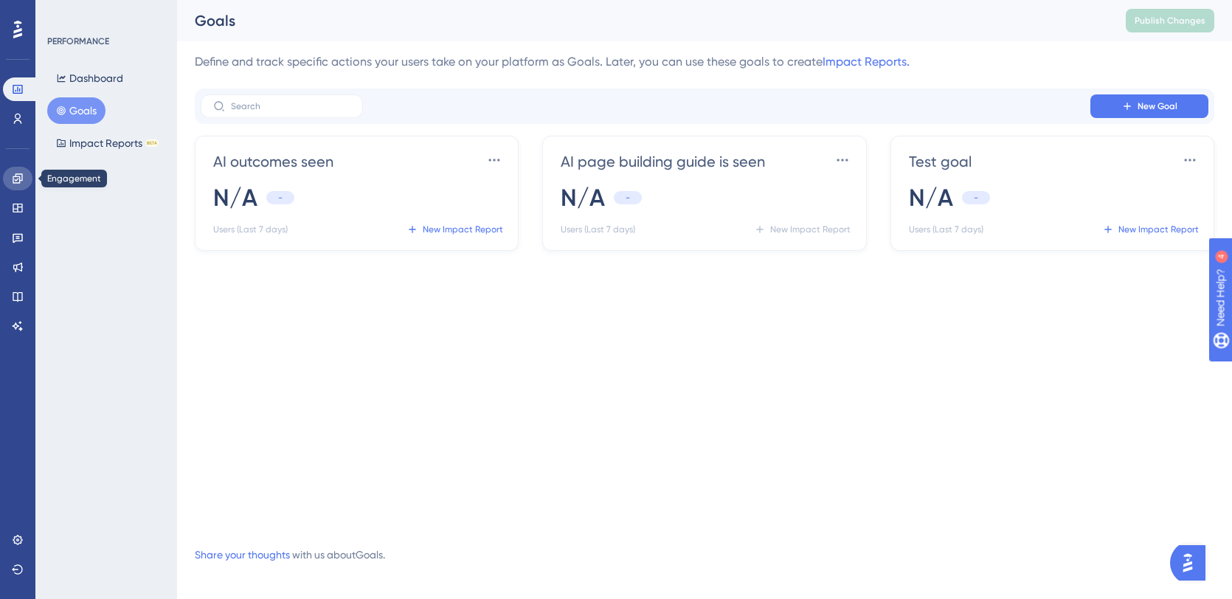
click at [19, 184] on link at bounding box center [18, 179] width 30 height 24
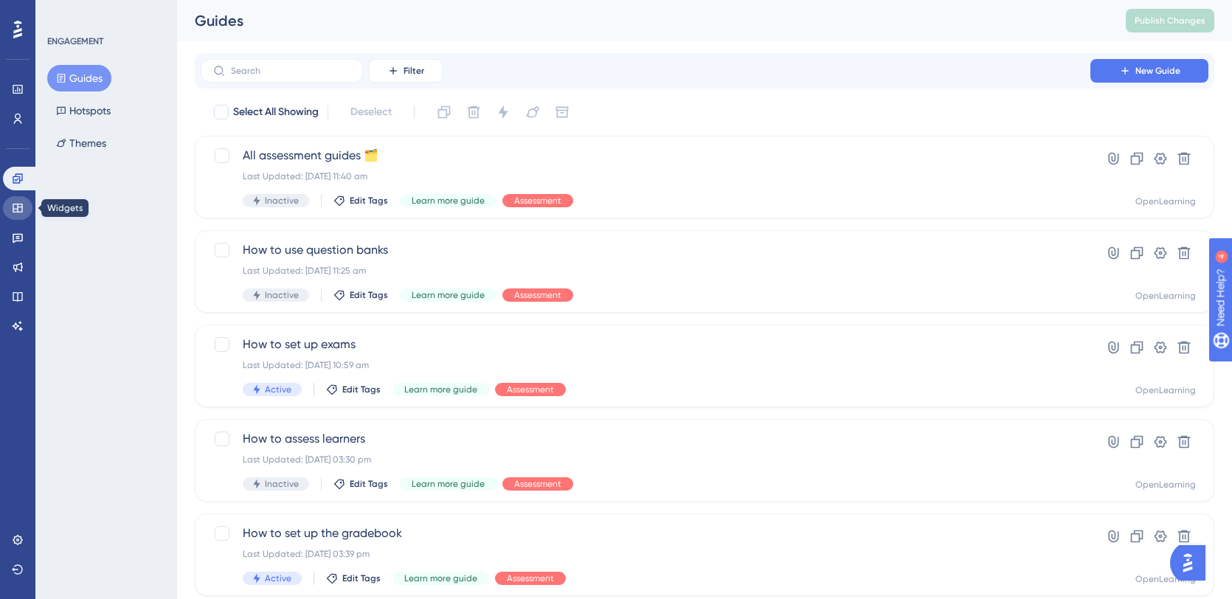
click at [17, 215] on link at bounding box center [18, 208] width 30 height 24
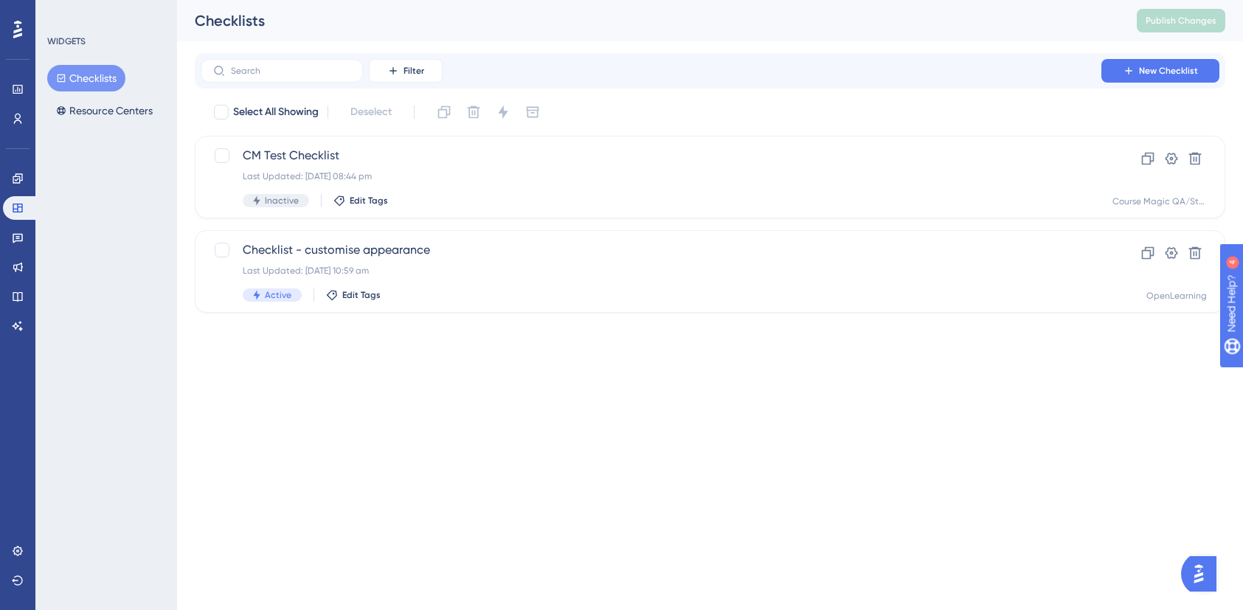
click at [18, 26] on icon at bounding box center [17, 30] width 9 height 18
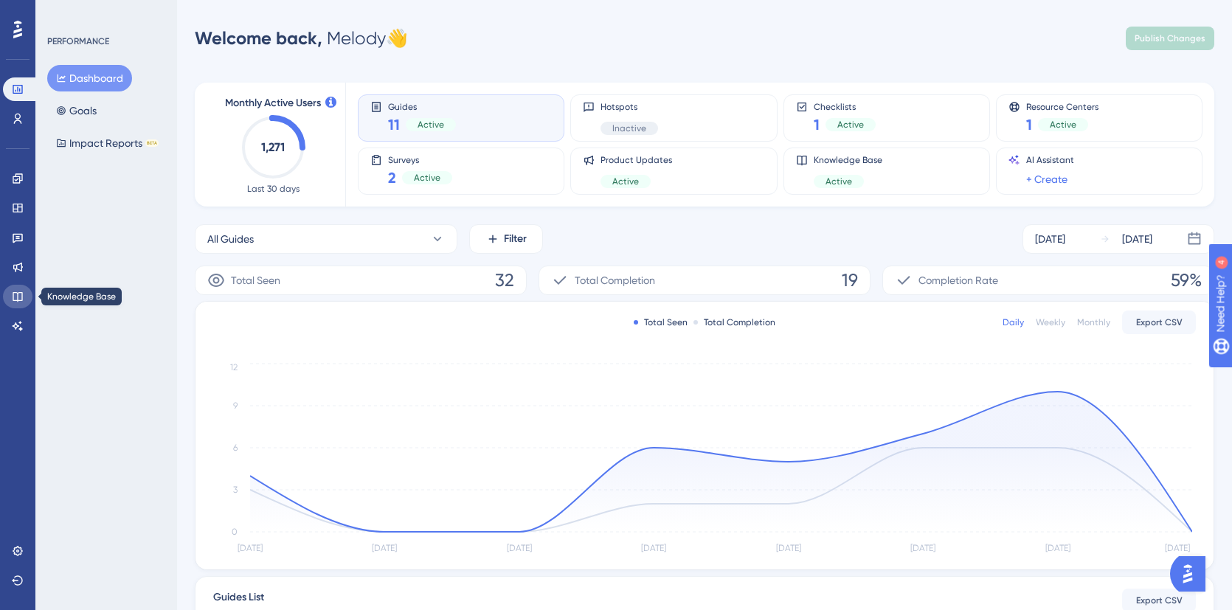
click at [19, 296] on icon at bounding box center [18, 297] width 12 height 12
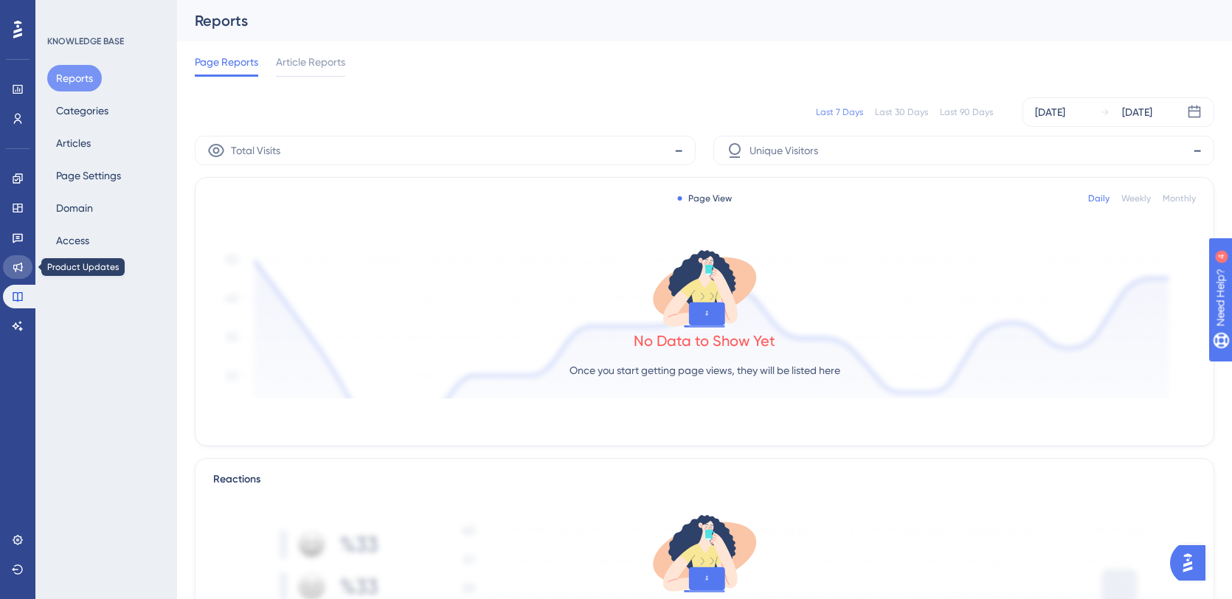
click at [17, 270] on icon at bounding box center [18, 267] width 12 height 12
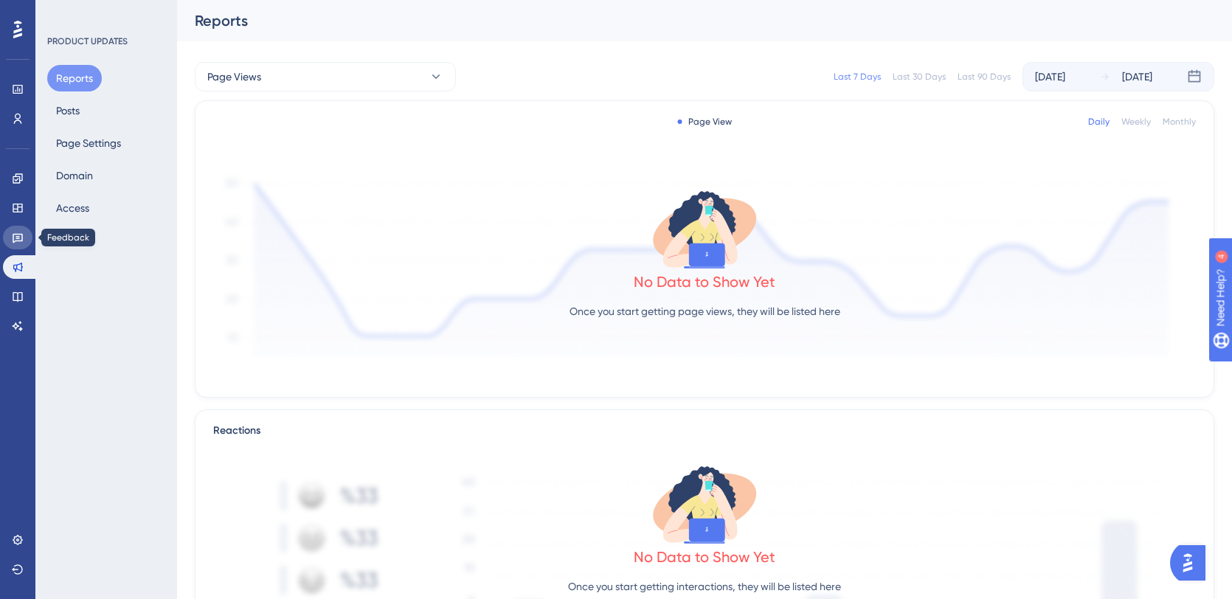
click at [24, 238] on link at bounding box center [18, 238] width 30 height 24
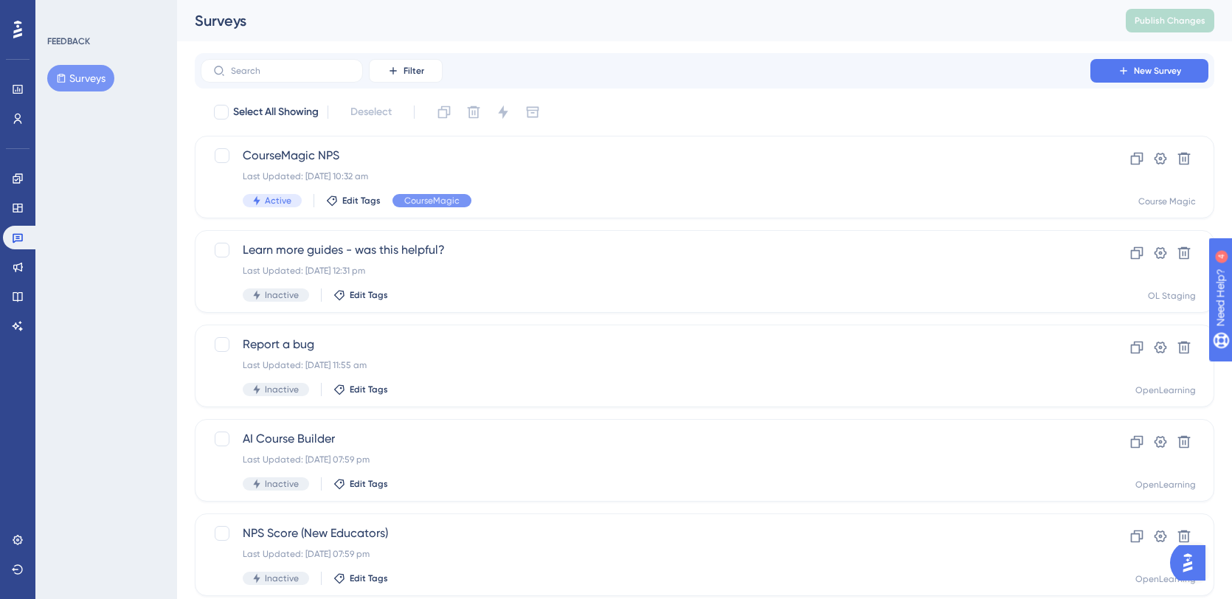
click at [94, 78] on button "Surveys" at bounding box center [80, 78] width 67 height 27
click at [23, 23] on div at bounding box center [18, 30] width 24 height 24
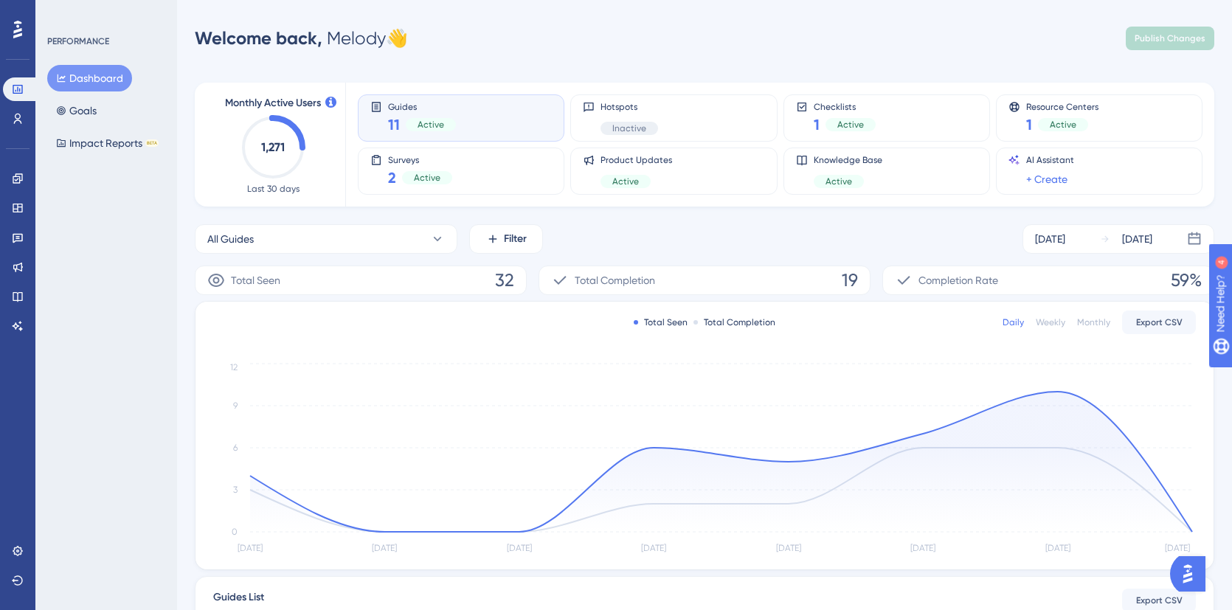
click at [23, 23] on div at bounding box center [18, 30] width 24 height 24
click at [24, 181] on link at bounding box center [18, 179] width 30 height 24
